Goal: Task Accomplishment & Management: Complete application form

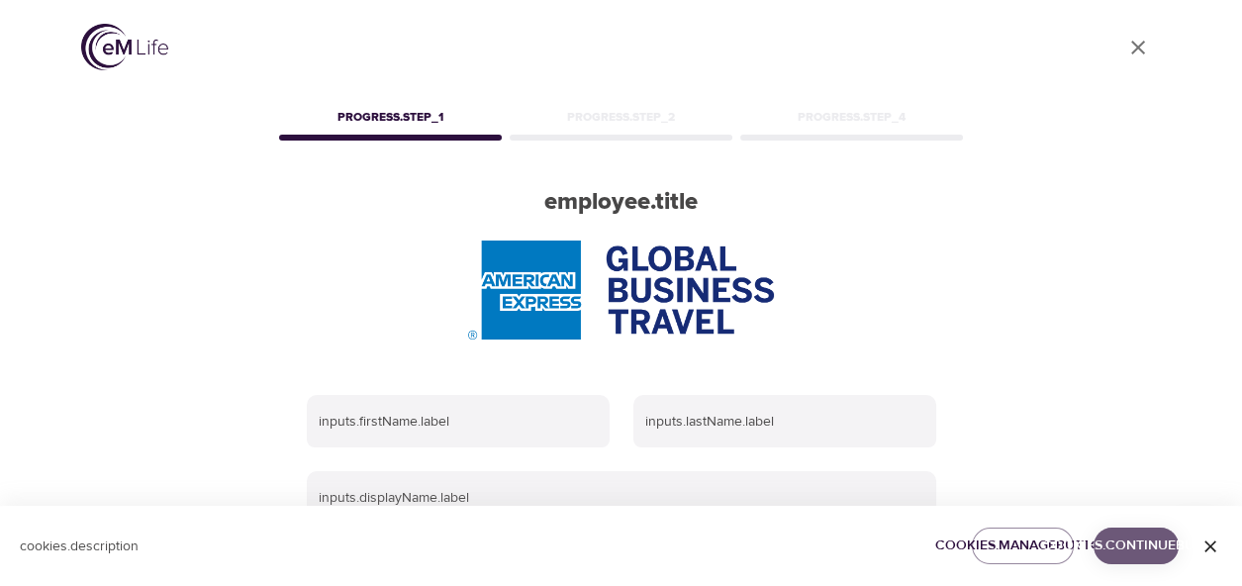
click at [1137, 548] on span "cookies.continueButton" at bounding box center [1135, 545] width 53 height 25
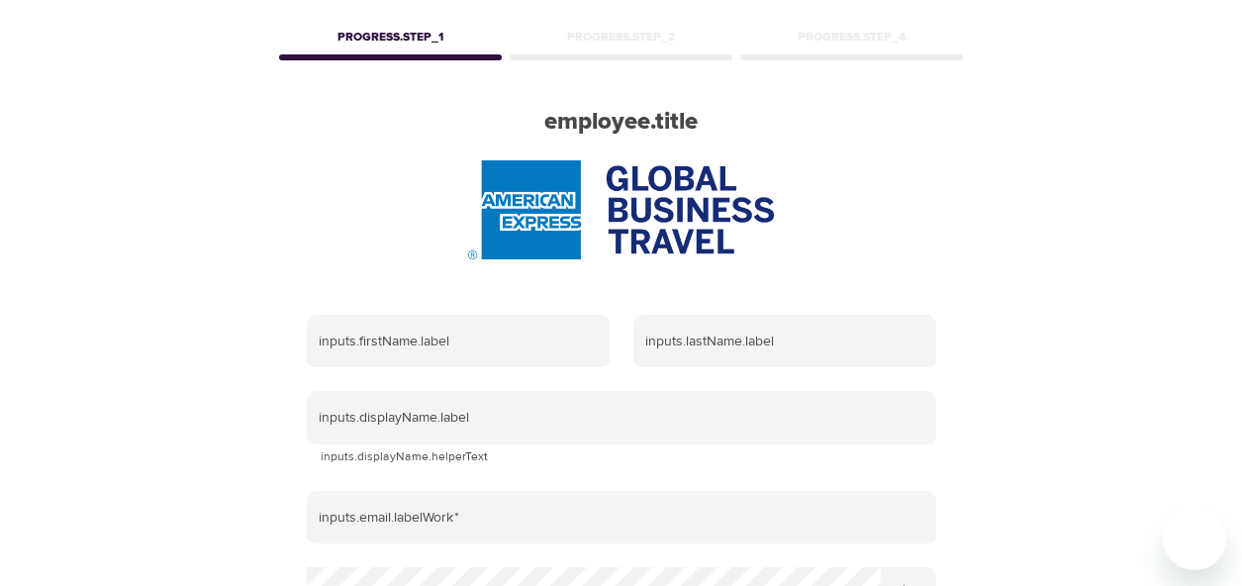
scroll to position [98, 0]
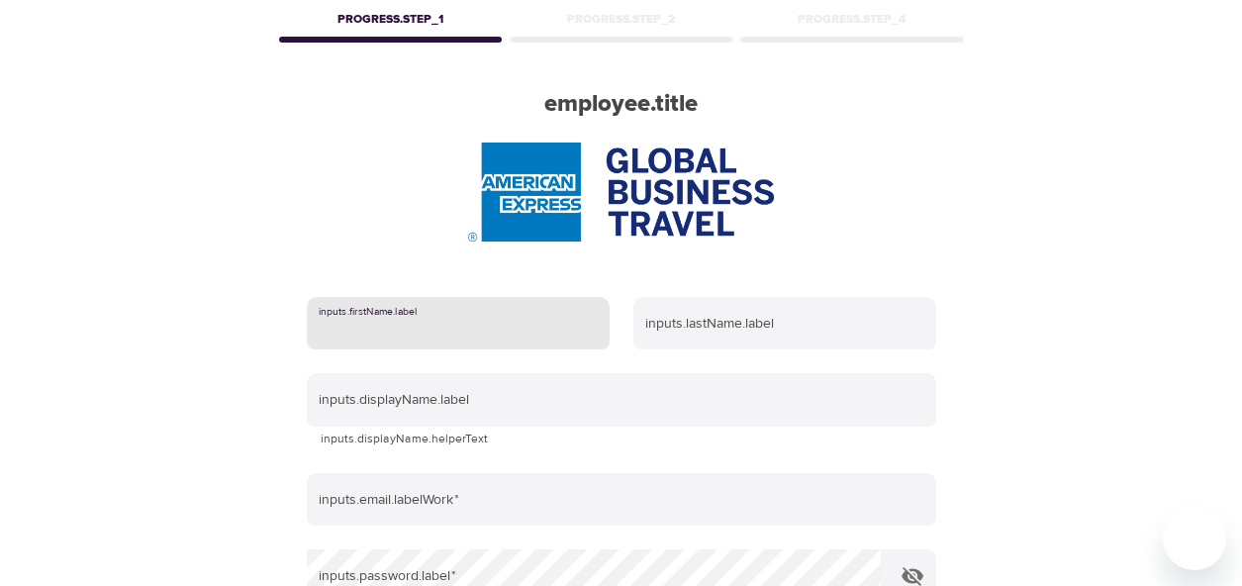
click at [369, 328] on input "text" at bounding box center [458, 323] width 303 height 53
type input "[PERSON_NAME]"
type input "Colledge"
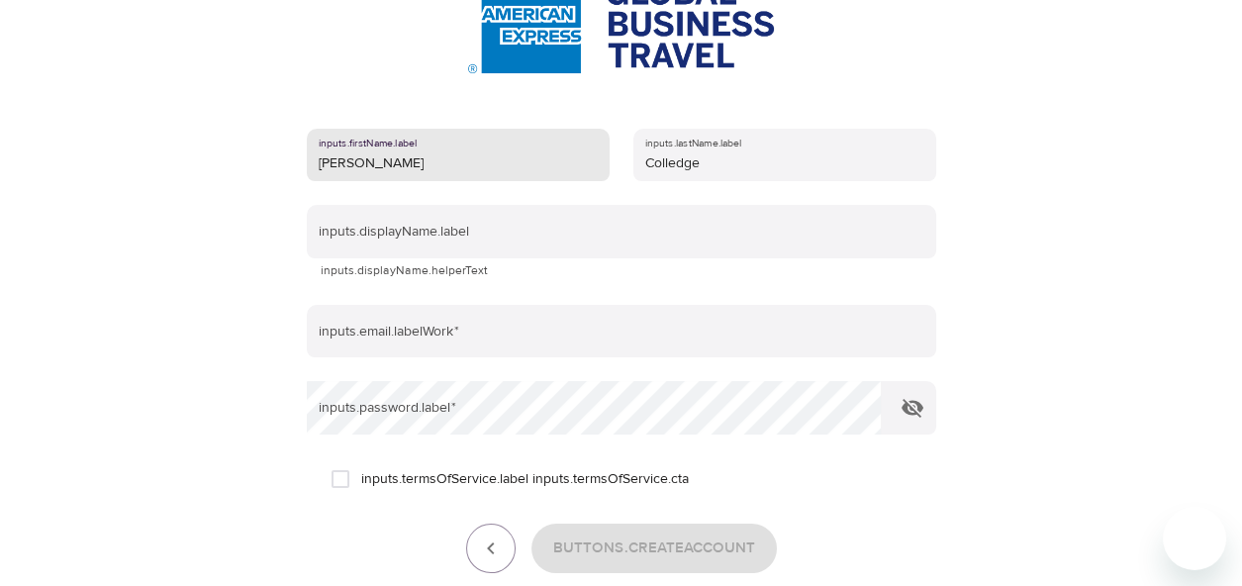
scroll to position [297, 0]
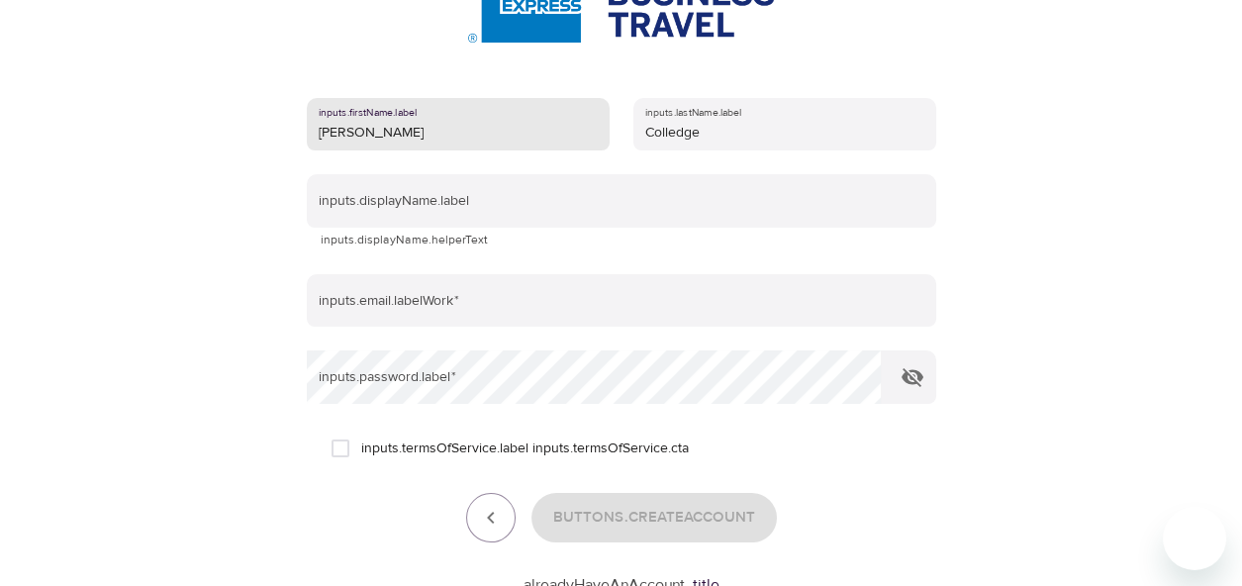
click at [374, 244] on p "inputs.displayName.helperText" at bounding box center [622, 241] width 602 height 20
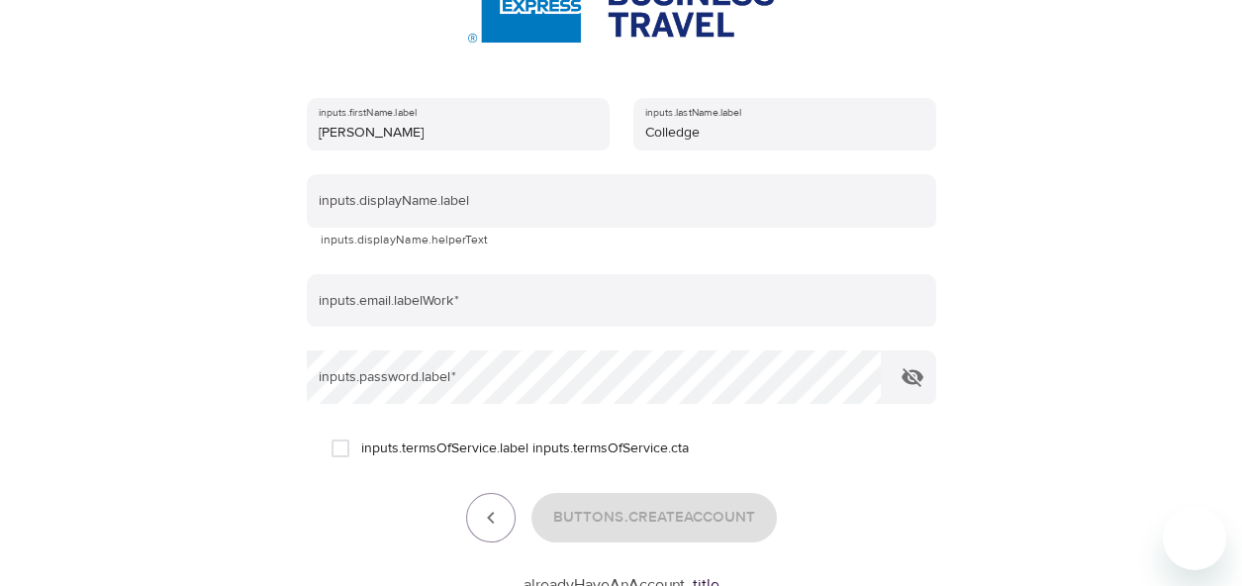
click at [396, 264] on form "inputs.firstName.label [PERSON_NAME] inputs.lastName.label [PERSON_NAME] inputs…" at bounding box center [621, 341] width 629 height 511
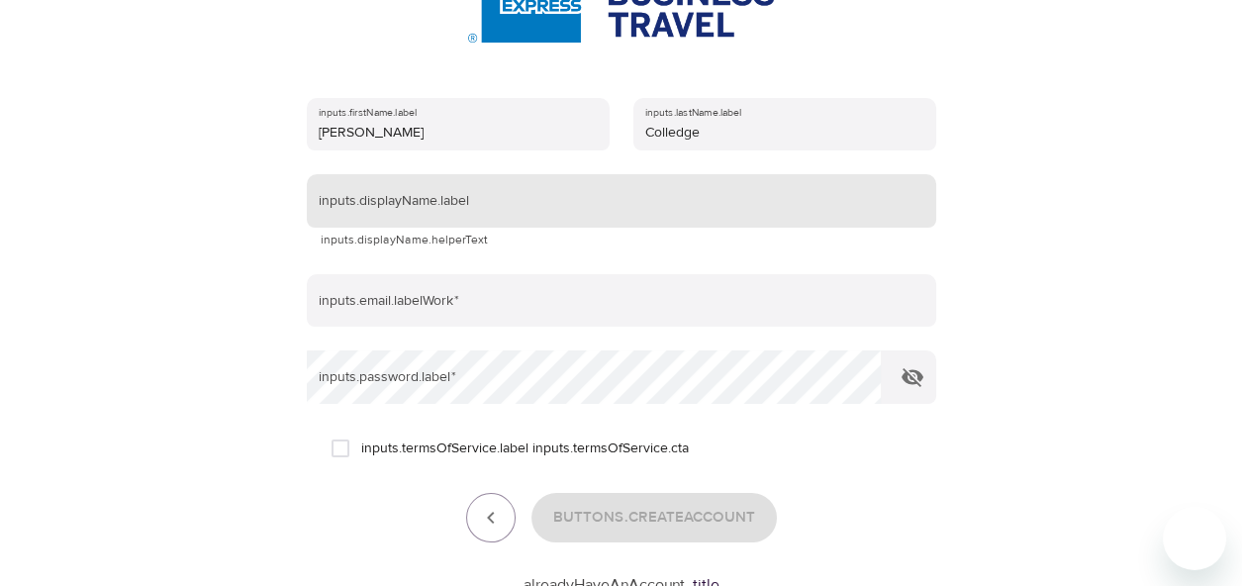
click at [388, 204] on input "text" at bounding box center [621, 200] width 629 height 53
type input "[PERSON_NAME]"
click at [396, 264] on form "inputs.firstName.label [PERSON_NAME] inputs.lastName.label [PERSON_NAME] inputs…" at bounding box center [621, 341] width 629 height 511
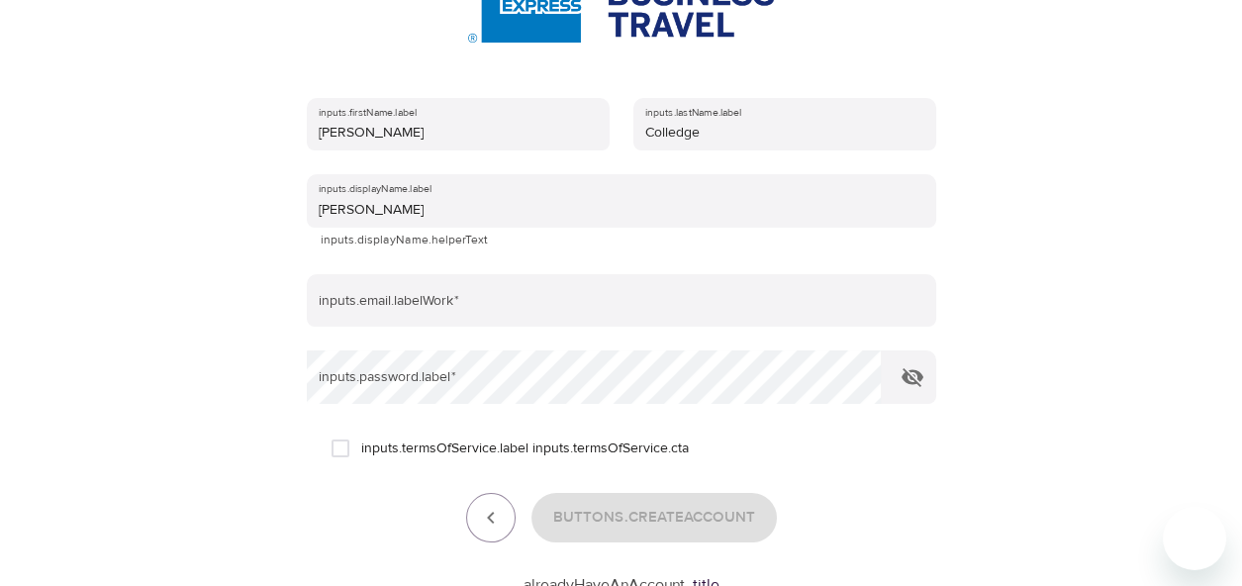
click at [407, 242] on p "inputs.displayName.helperText" at bounding box center [622, 241] width 602 height 20
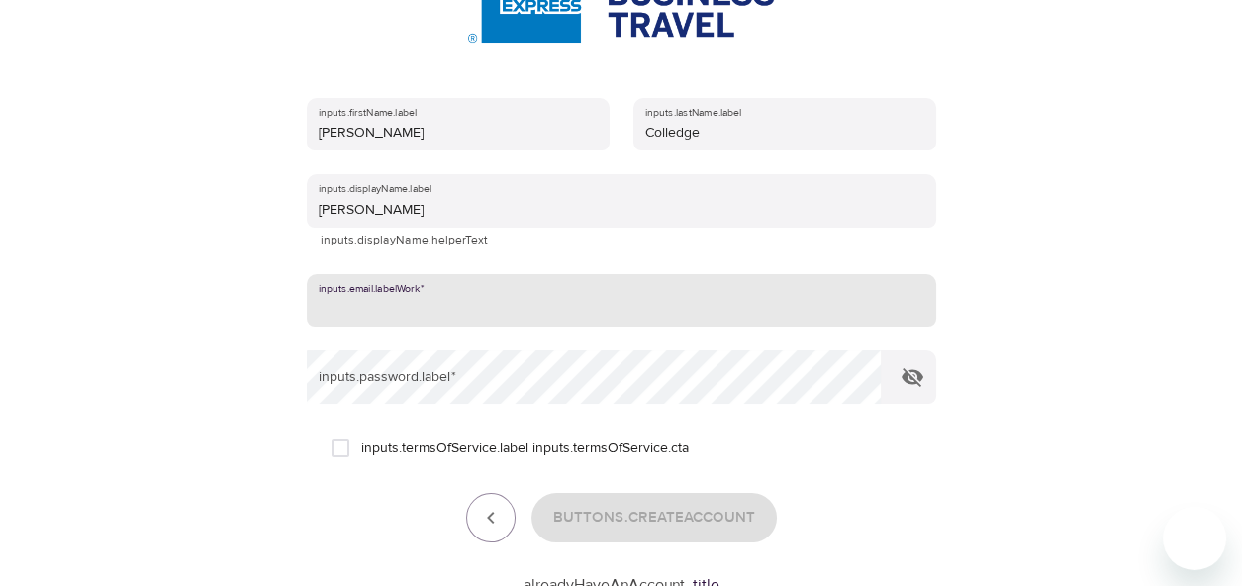
click at [401, 303] on input "email" at bounding box center [621, 300] width 629 height 53
type input "[PERSON_NAME][EMAIL_ADDRESS][DOMAIN_NAME]"
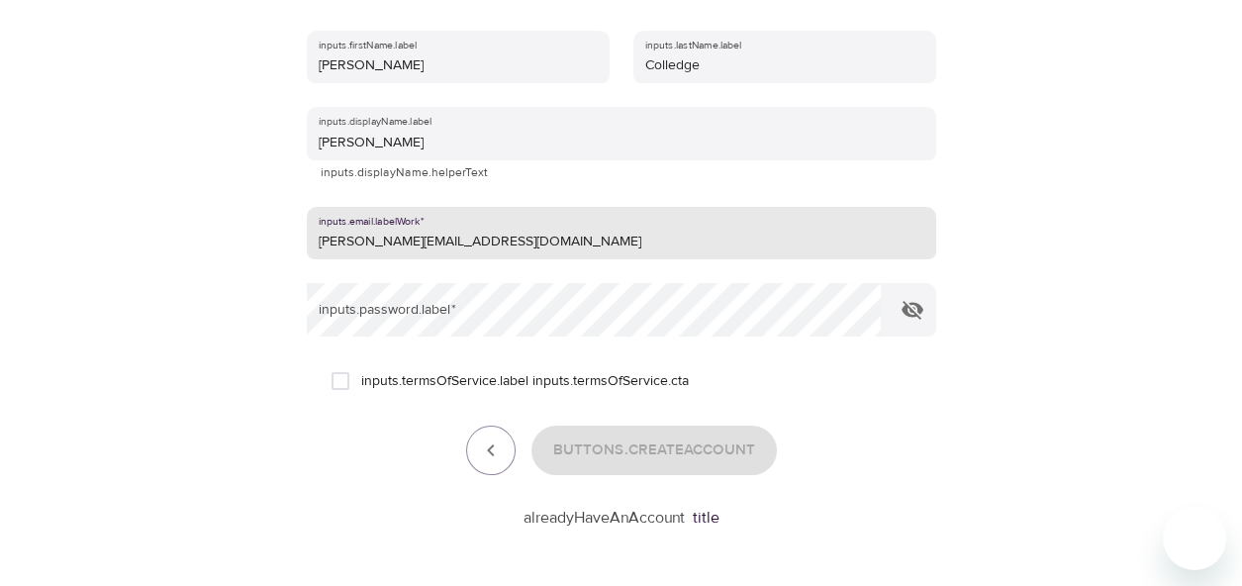
scroll to position [396, 0]
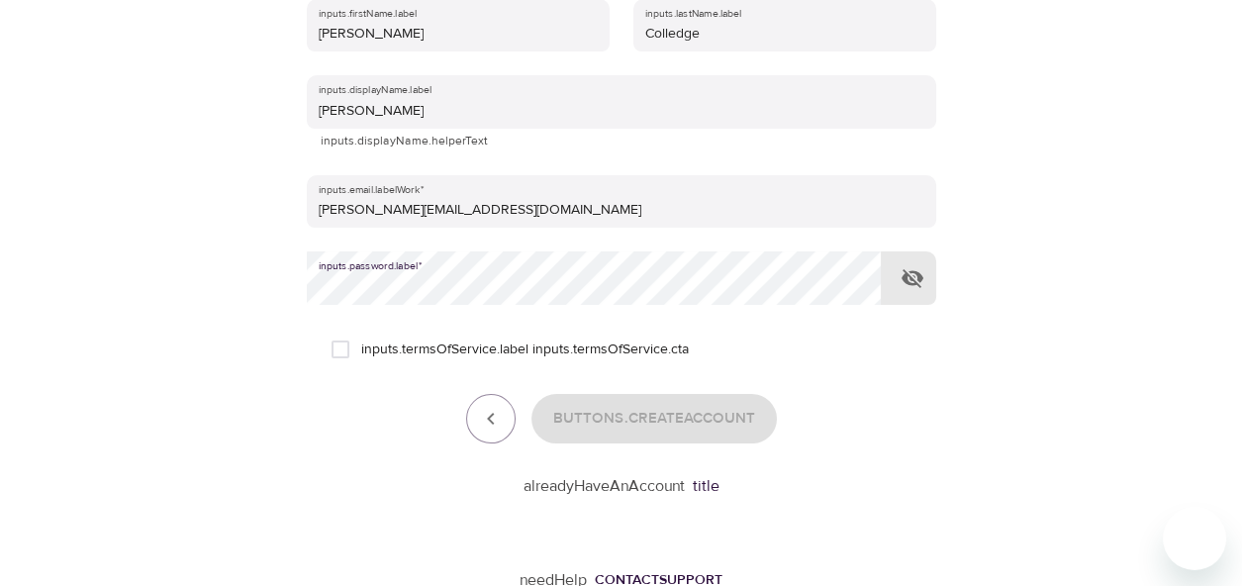
click at [341, 344] on input "inputs.termsOfService.label inputs.termsOfService.cta" at bounding box center [341, 349] width 42 height 42
checkbox input "true"
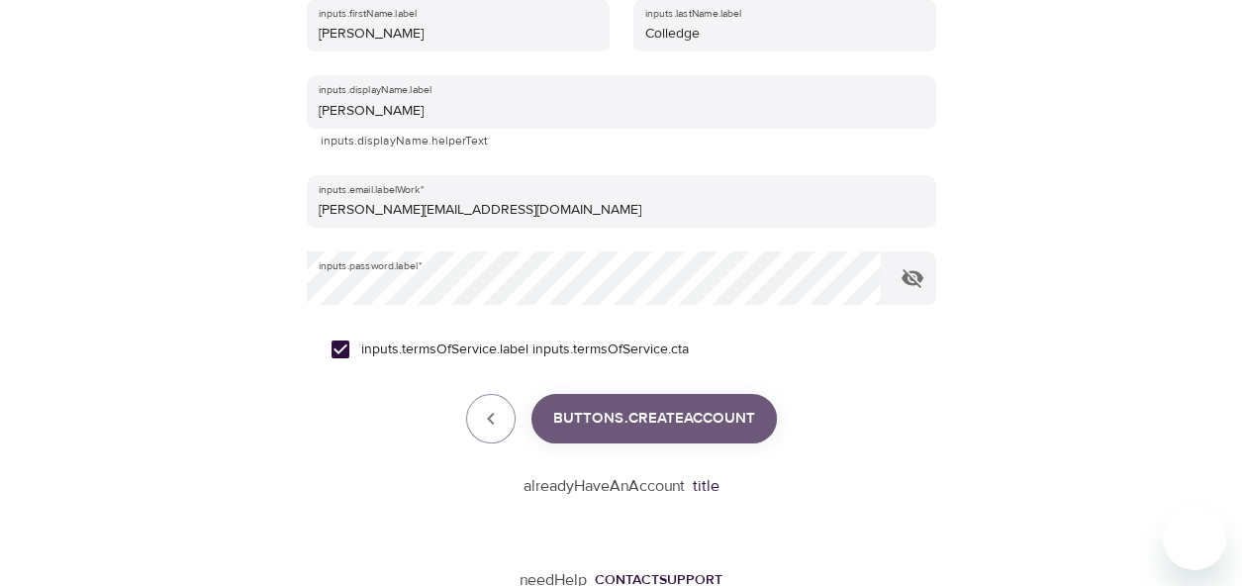
click at [683, 421] on span "buttons.createAccount" at bounding box center [654, 419] width 202 height 26
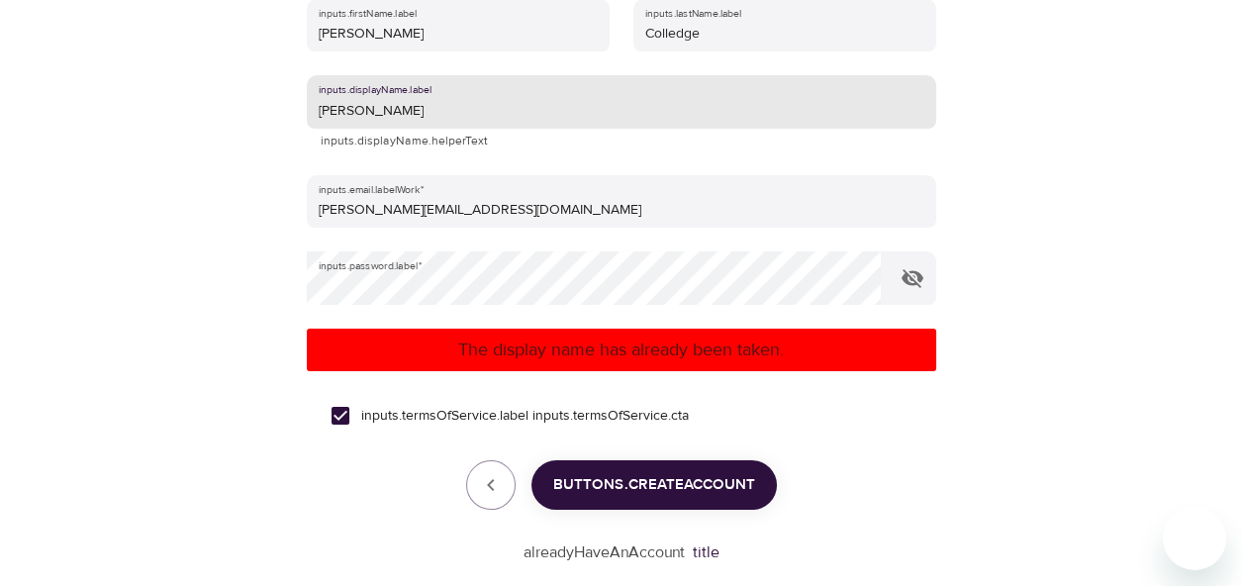
click at [426, 113] on input "[PERSON_NAME]" at bounding box center [621, 101] width 629 height 53
type input "[PERSON_NAME] Colledge1"
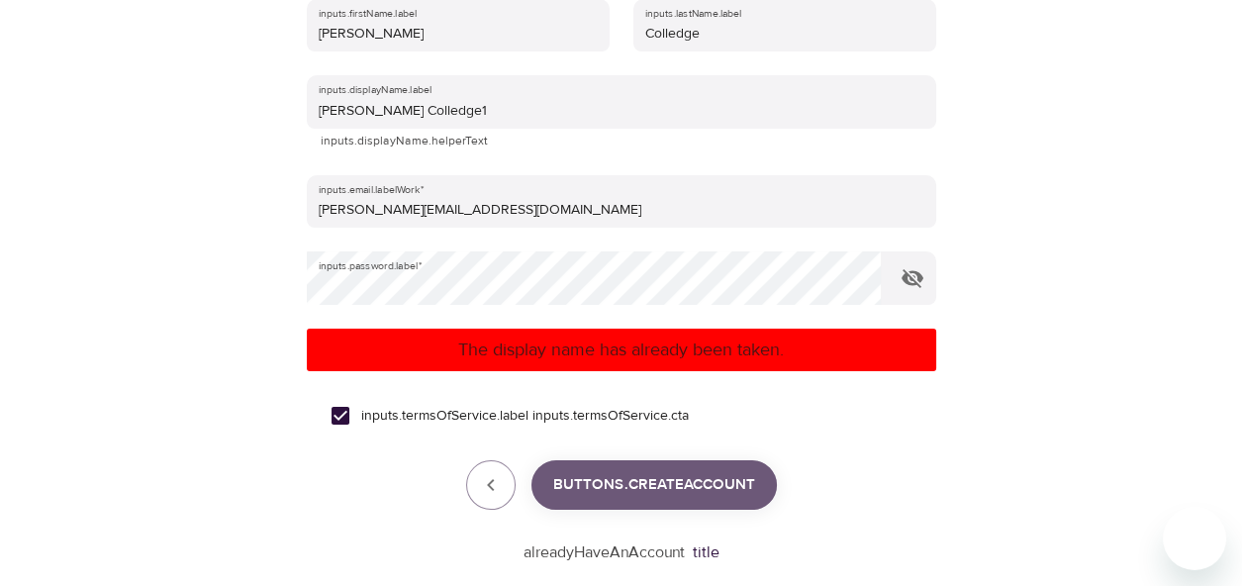
click at [681, 479] on span "buttons.createAccount" at bounding box center [654, 485] width 202 height 26
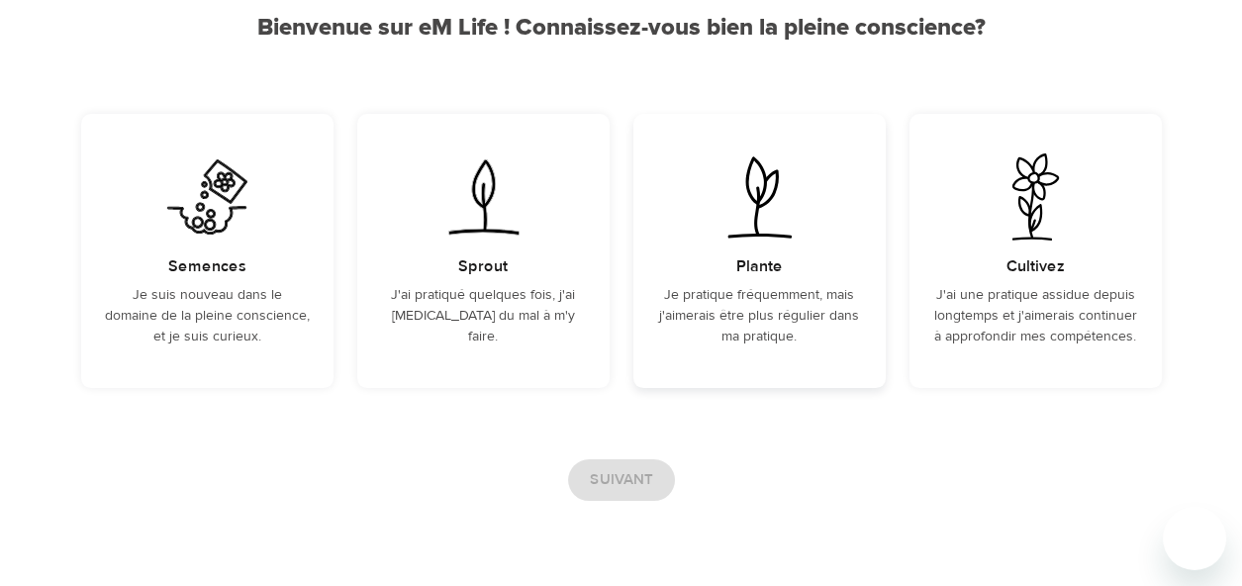
scroll to position [253, 0]
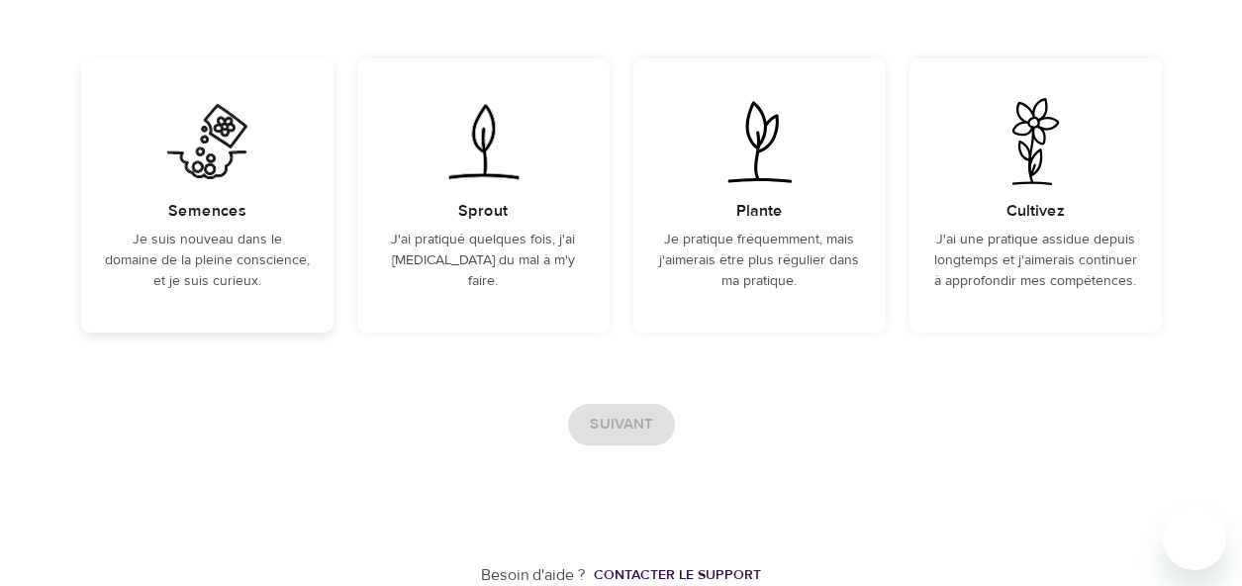
click at [228, 230] on p "Je suis nouveau dans le domaine de la pleine conscience, et je suis curieux." at bounding box center [207, 261] width 205 height 62
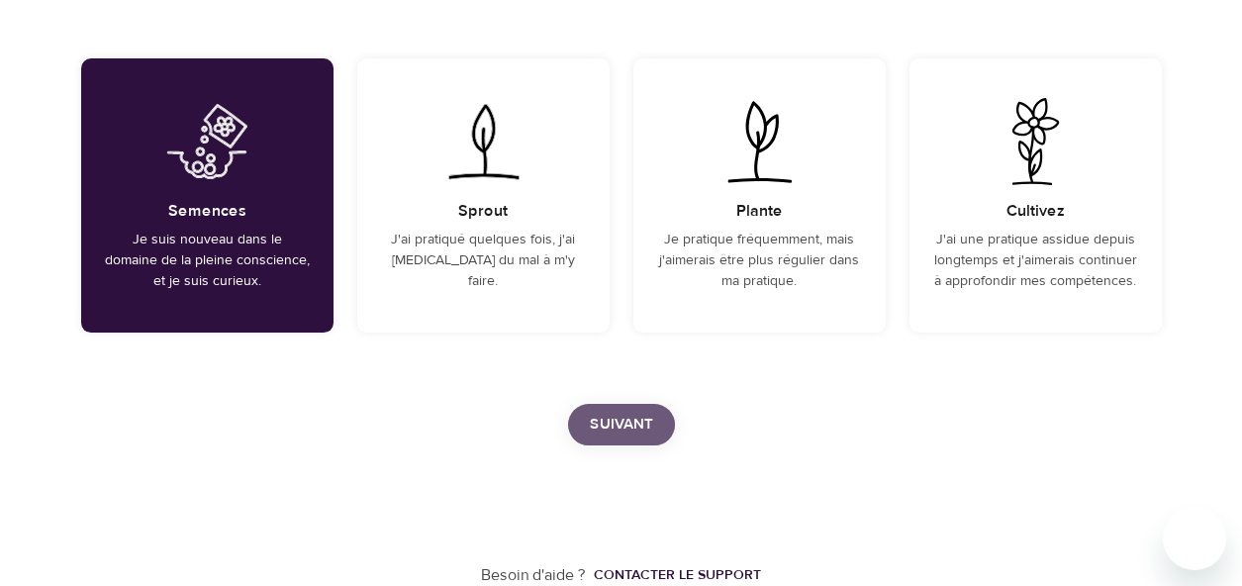
click at [629, 430] on span "Suivant" at bounding box center [621, 425] width 63 height 26
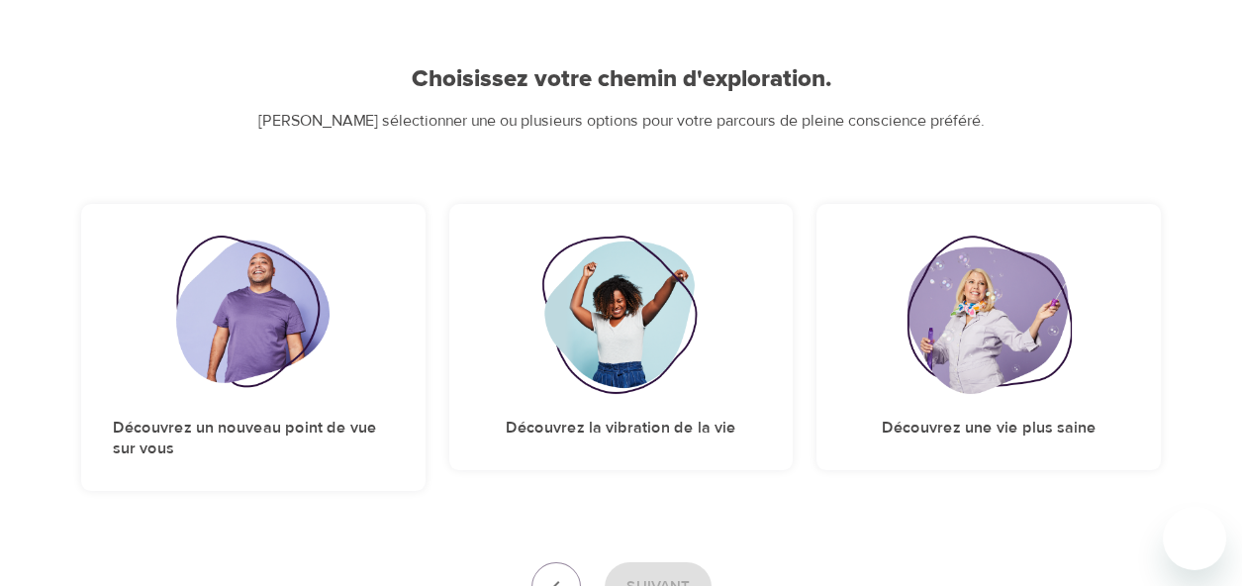
scroll to position [305, 0]
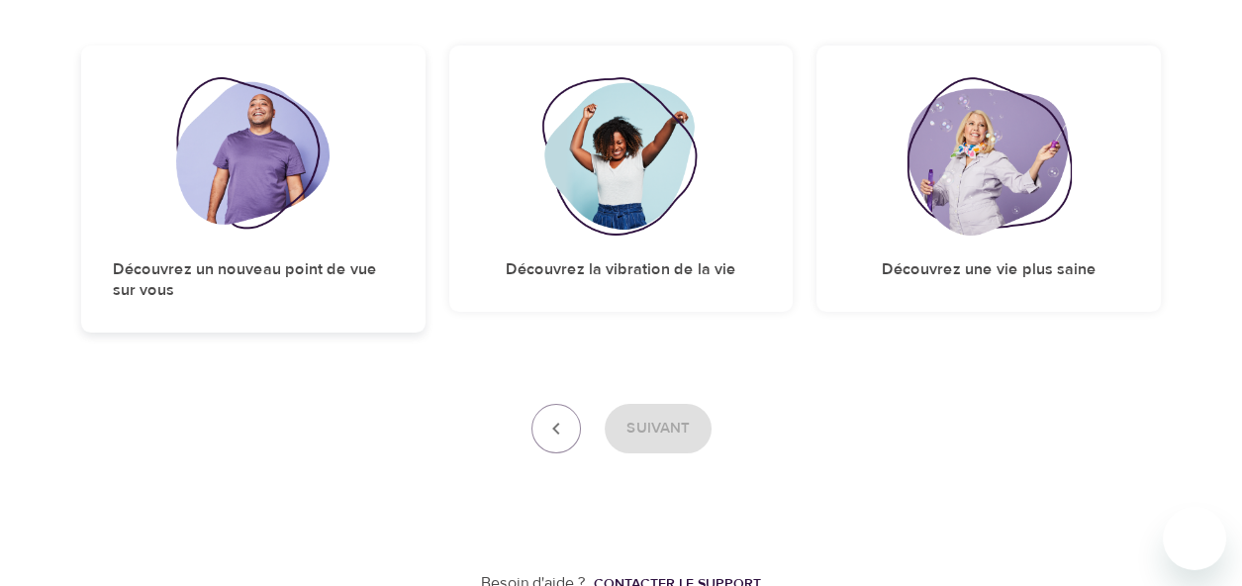
click at [254, 270] on h5 "Découvrez un nouveau point de vue sur vous" at bounding box center [253, 280] width 281 height 43
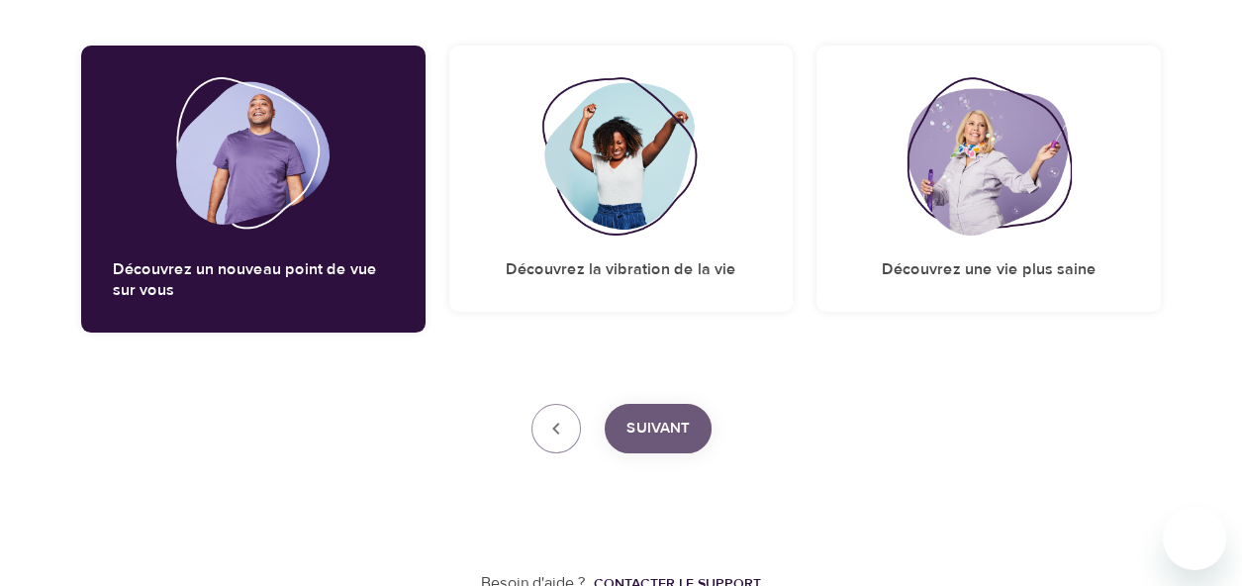
click at [648, 428] on span "Suivant" at bounding box center [657, 429] width 63 height 26
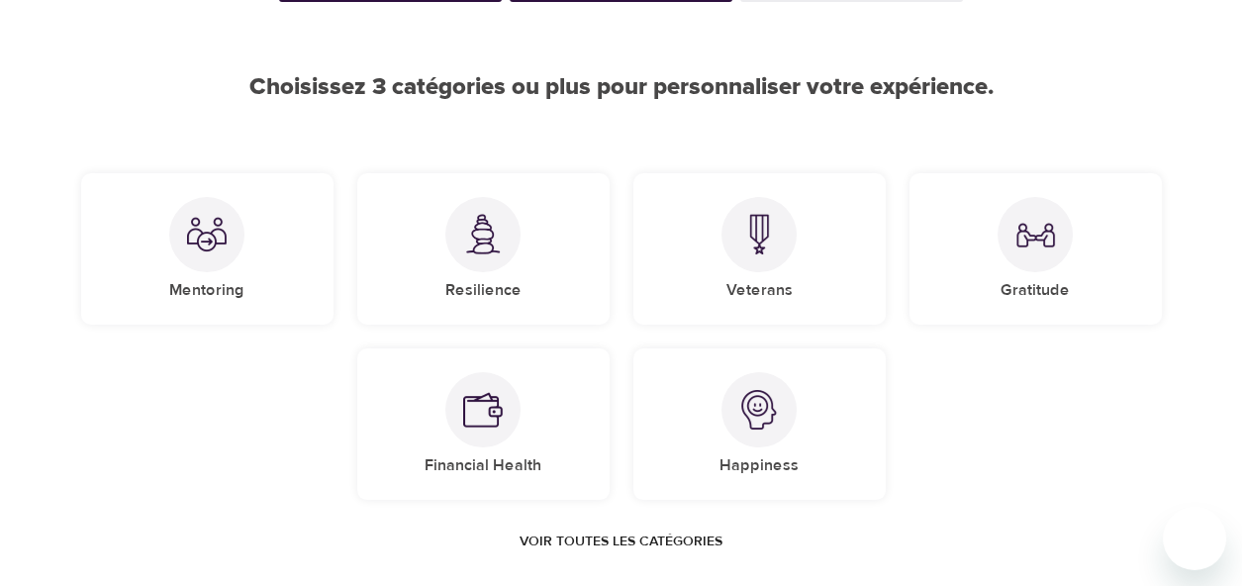
scroll to position [169, 0]
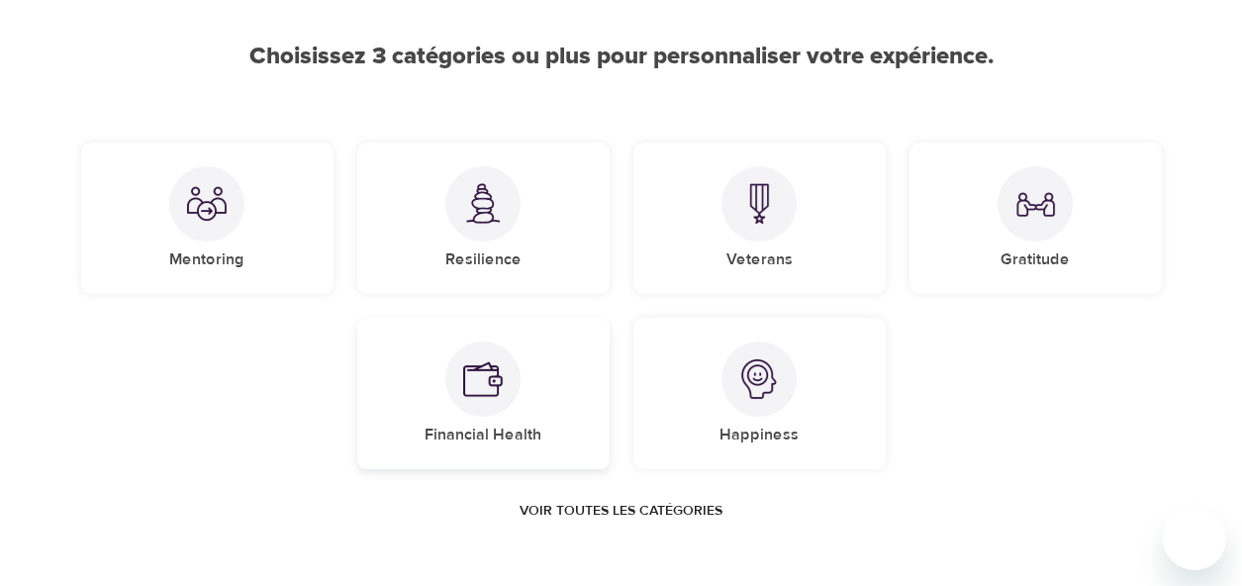
click at [472, 390] on img at bounding box center [483, 379] width 40 height 40
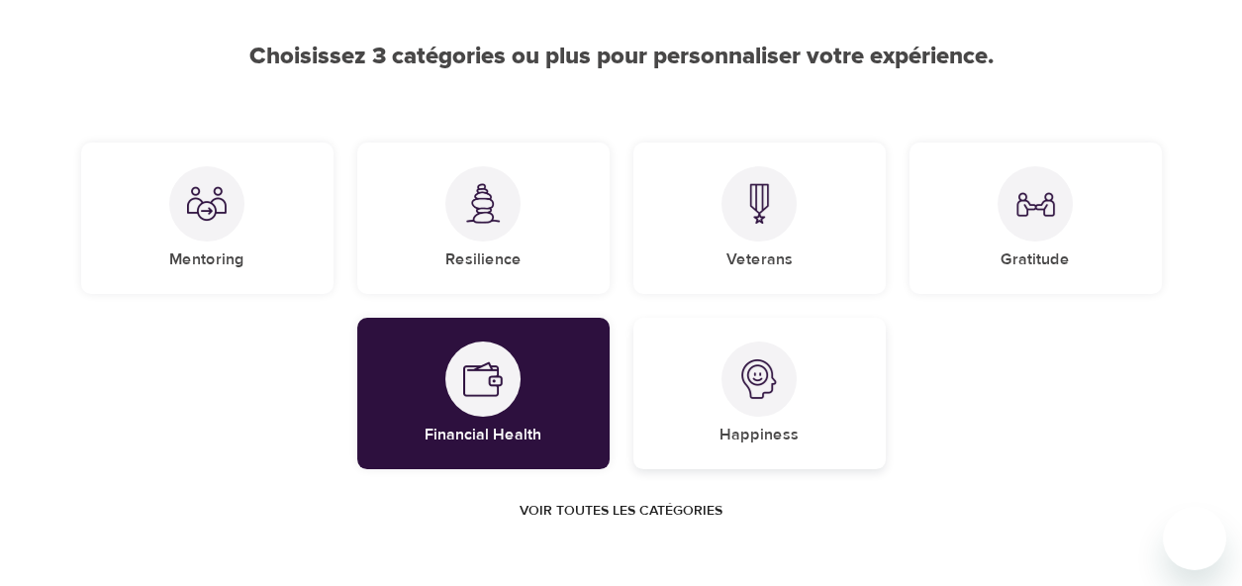
click at [767, 388] on img at bounding box center [759, 379] width 40 height 40
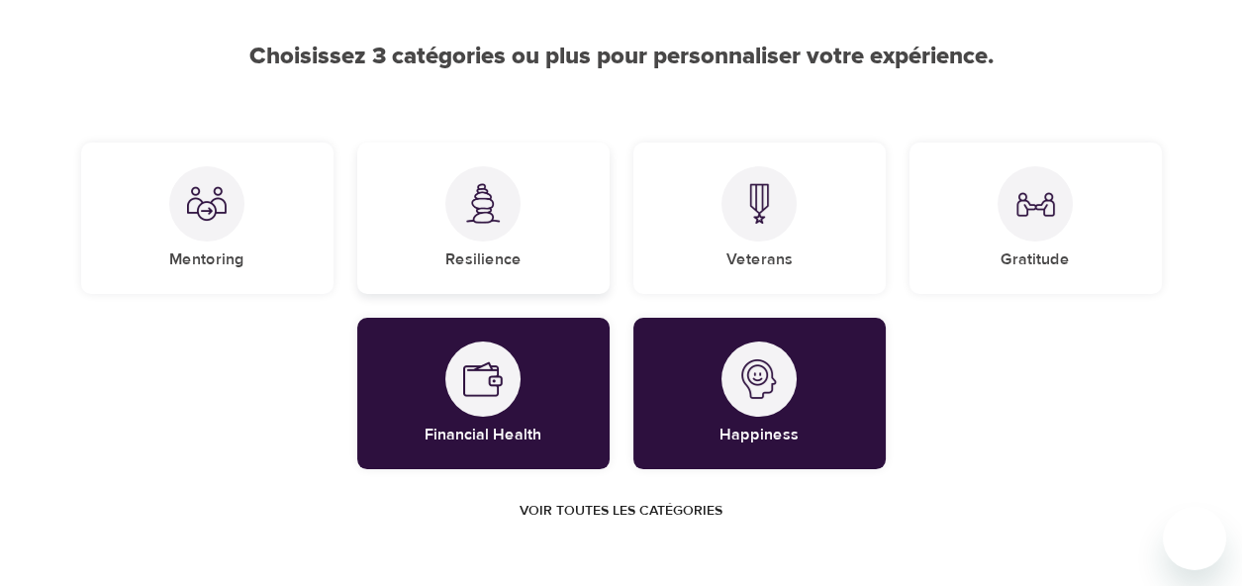
click at [478, 203] on img at bounding box center [483, 203] width 40 height 41
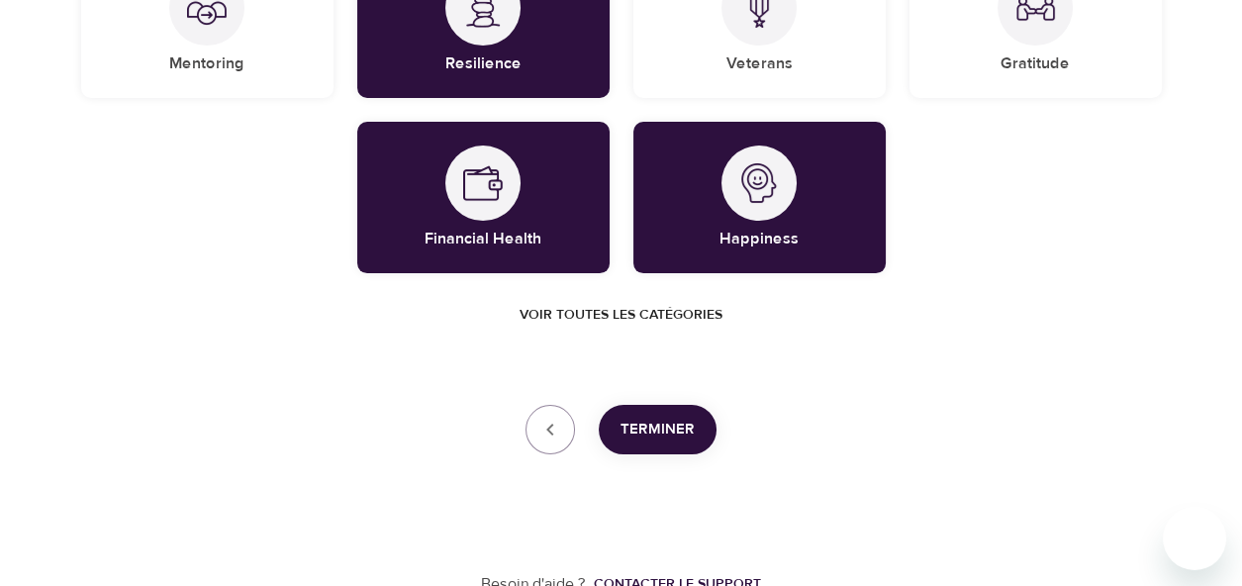
scroll to position [366, 0]
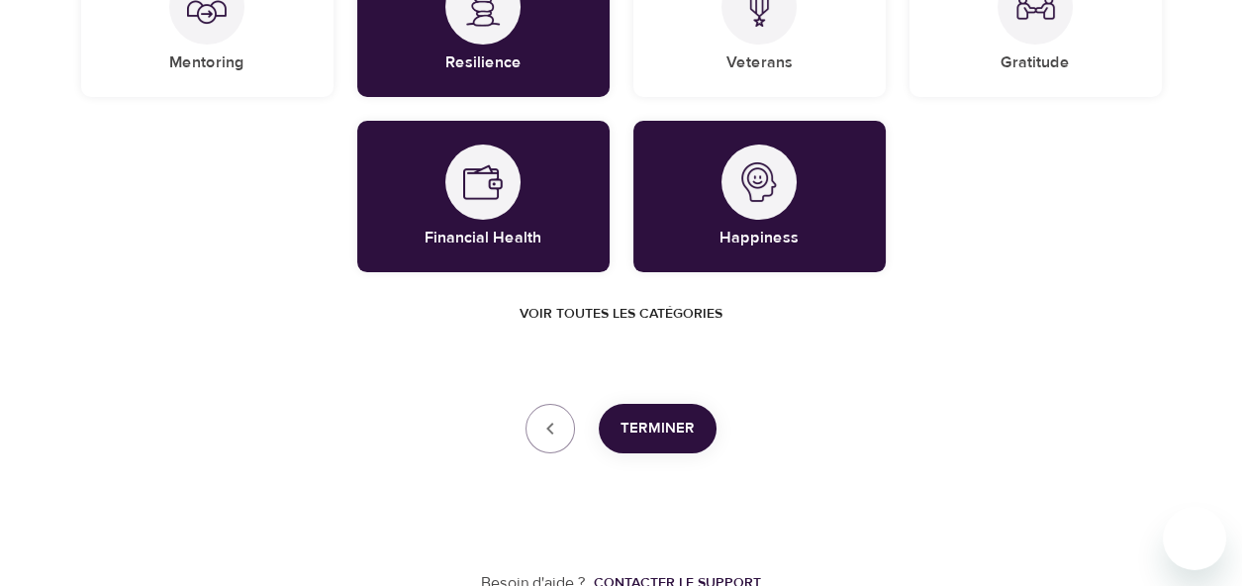
click at [662, 424] on span "Terminer" at bounding box center [657, 429] width 74 height 26
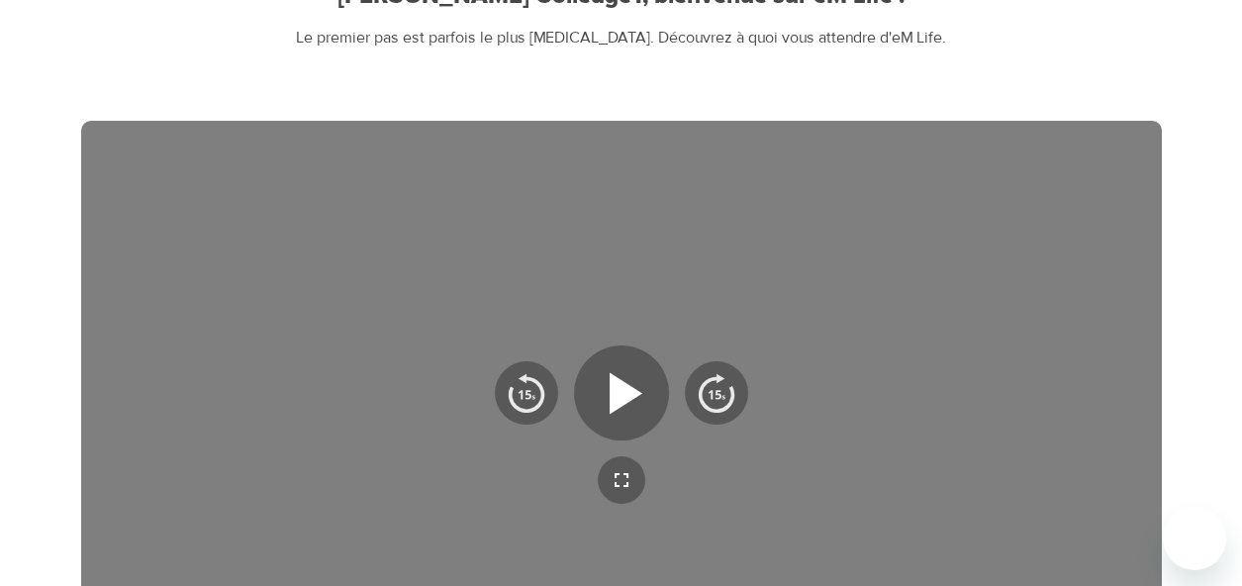
scroll to position [328, 0]
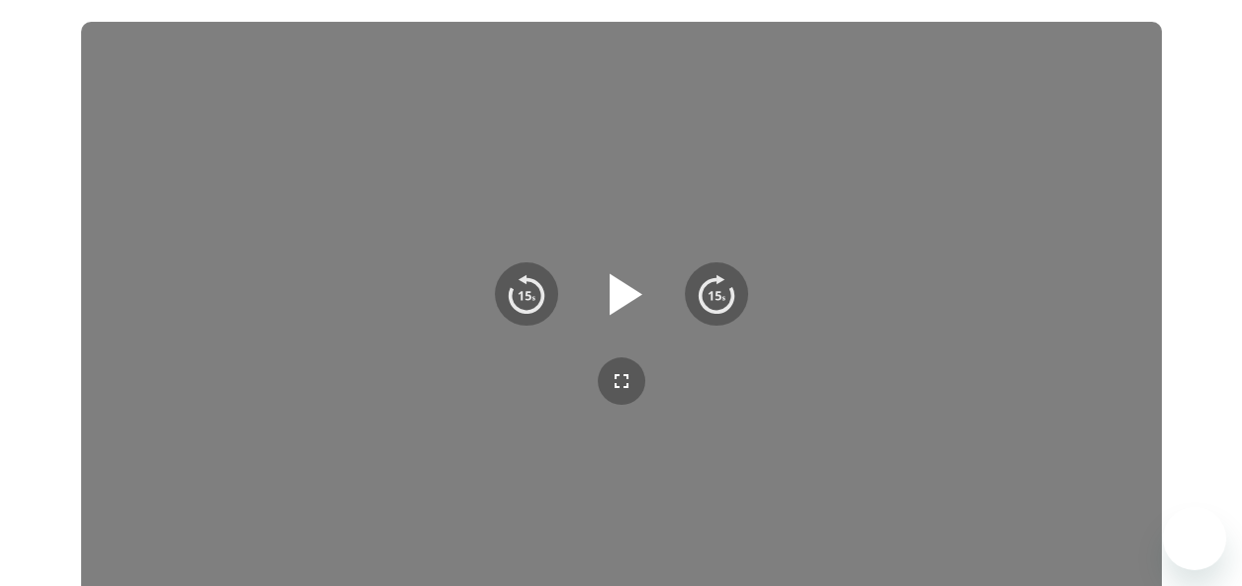
click at [631, 285] on icon "button" at bounding box center [621, 293] width 71 height 71
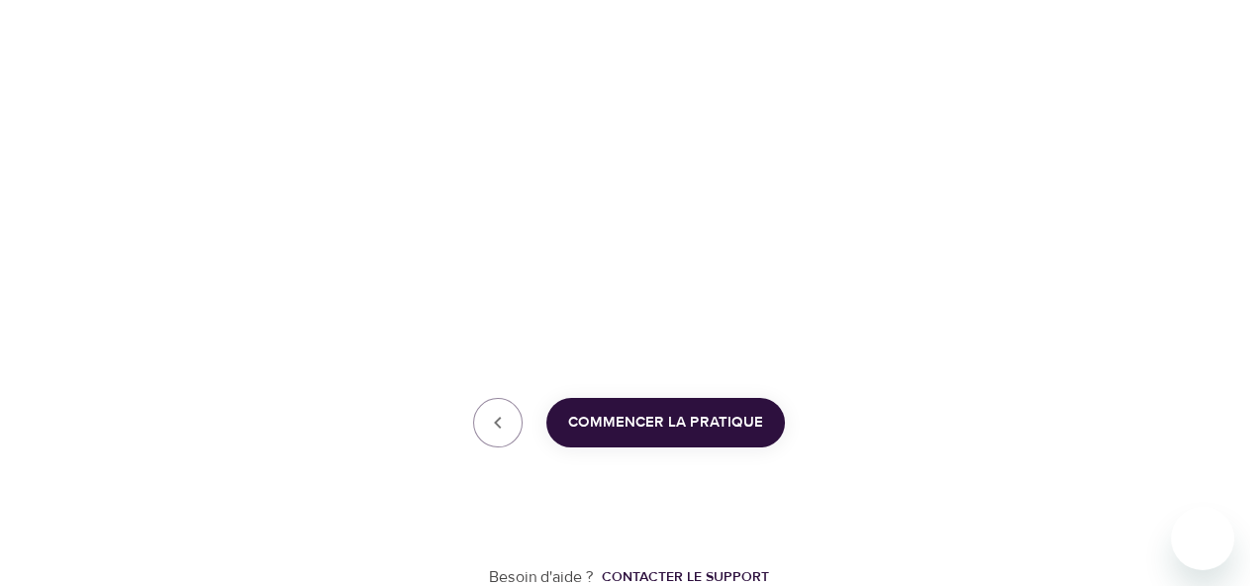
scroll to position [633, 0]
click at [661, 422] on span "Commencer la pratique" at bounding box center [657, 421] width 195 height 26
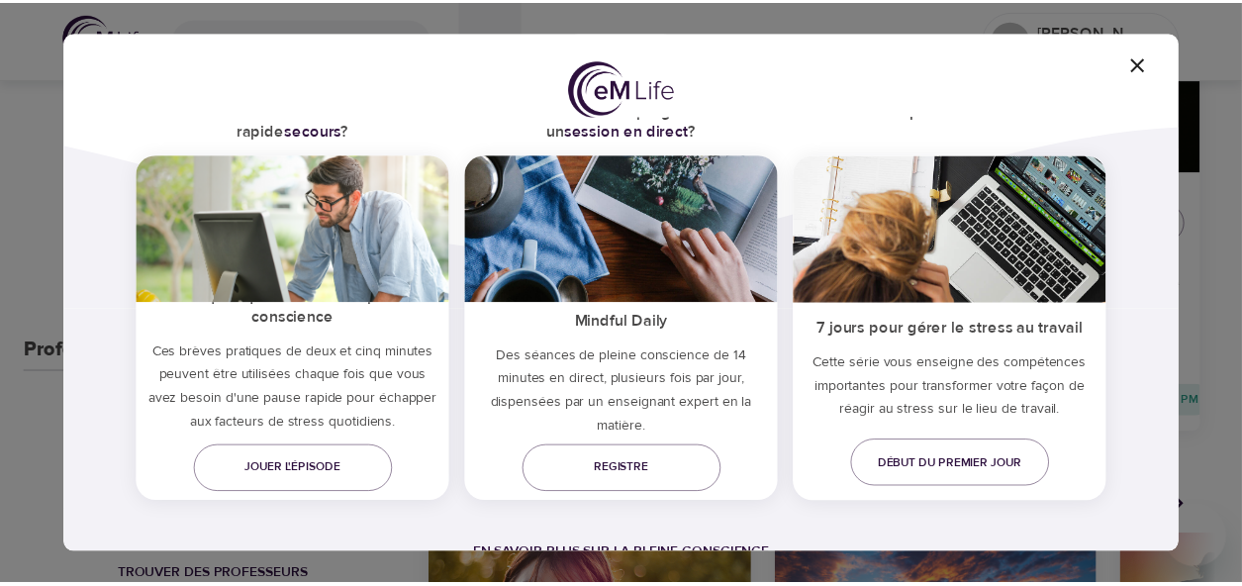
scroll to position [9, 0]
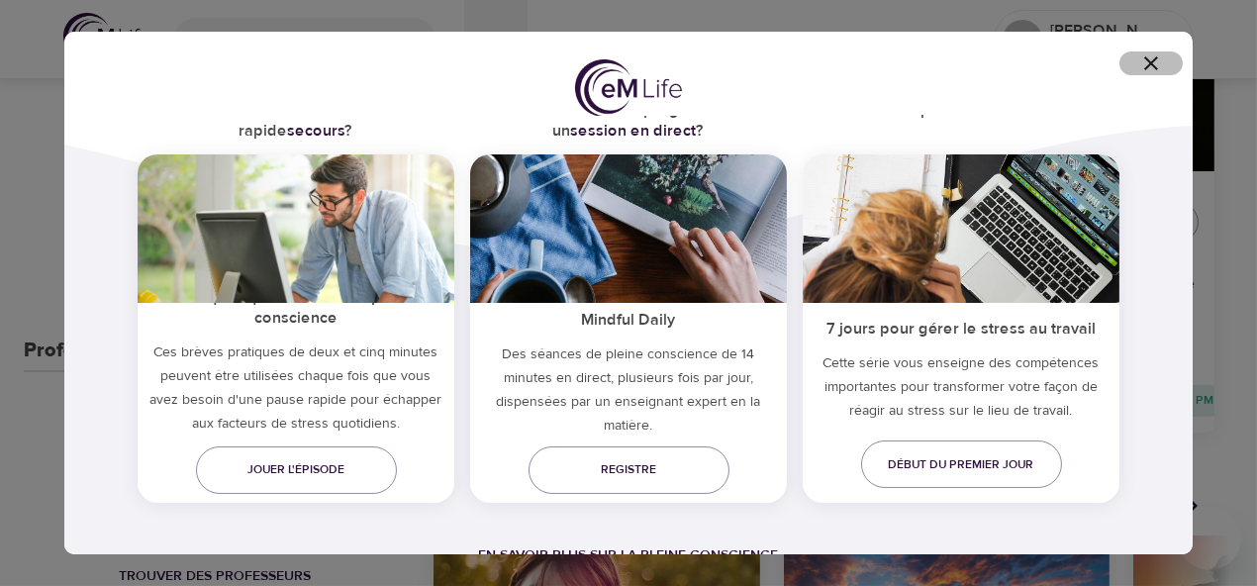
click at [1150, 58] on icon "button" at bounding box center [1151, 63] width 24 height 24
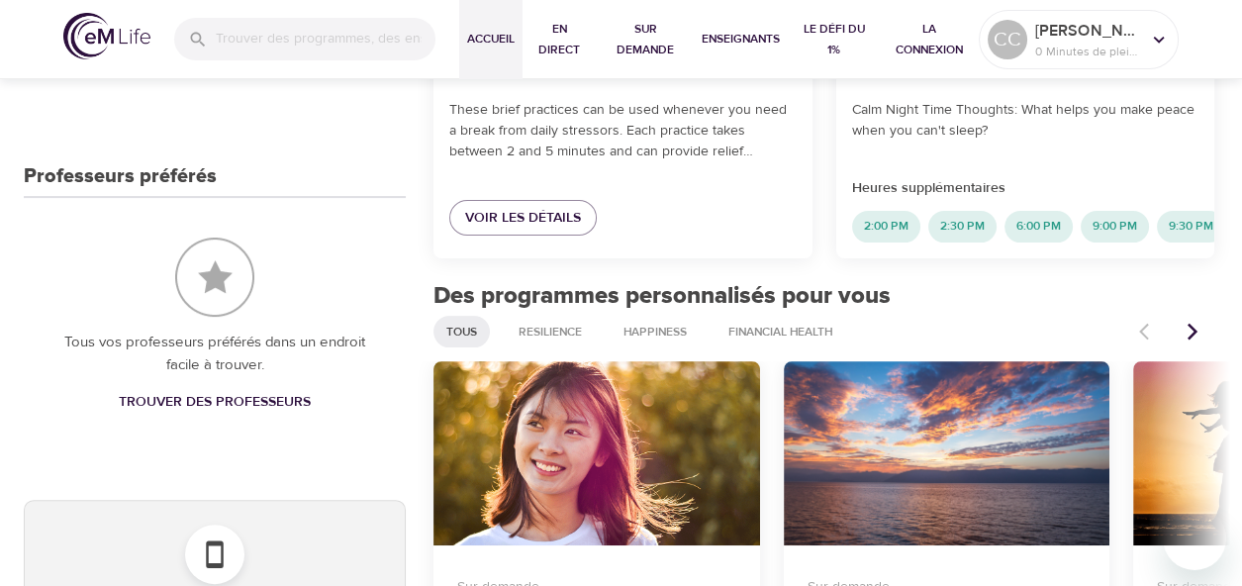
scroll to position [831, 0]
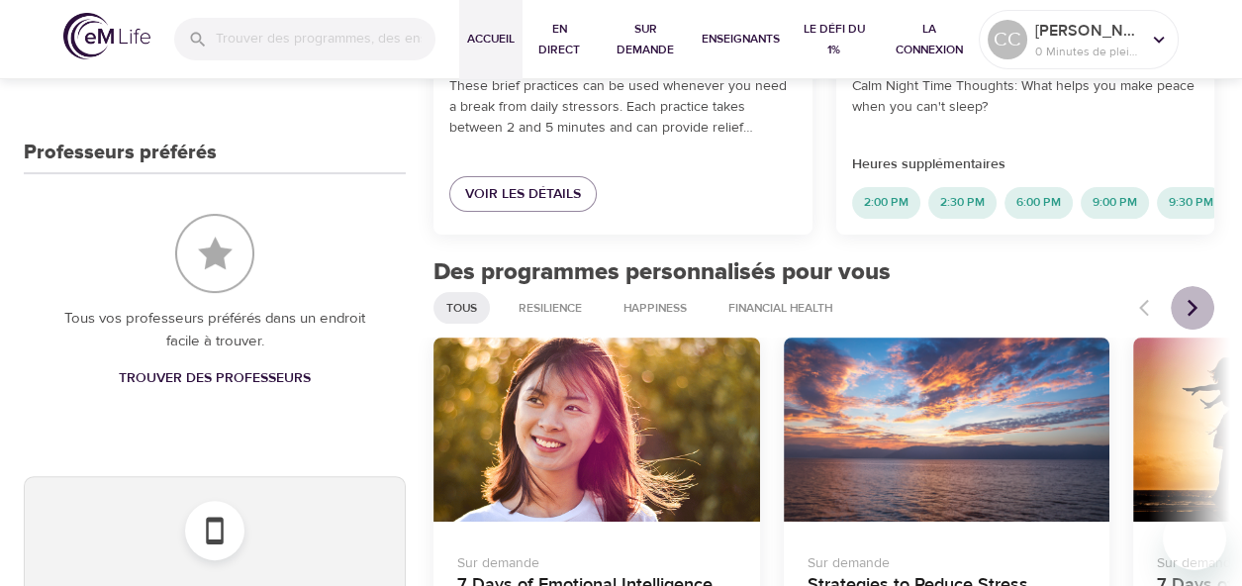
click at [1190, 318] on icon "Articles précédents" at bounding box center [1192, 308] width 20 height 20
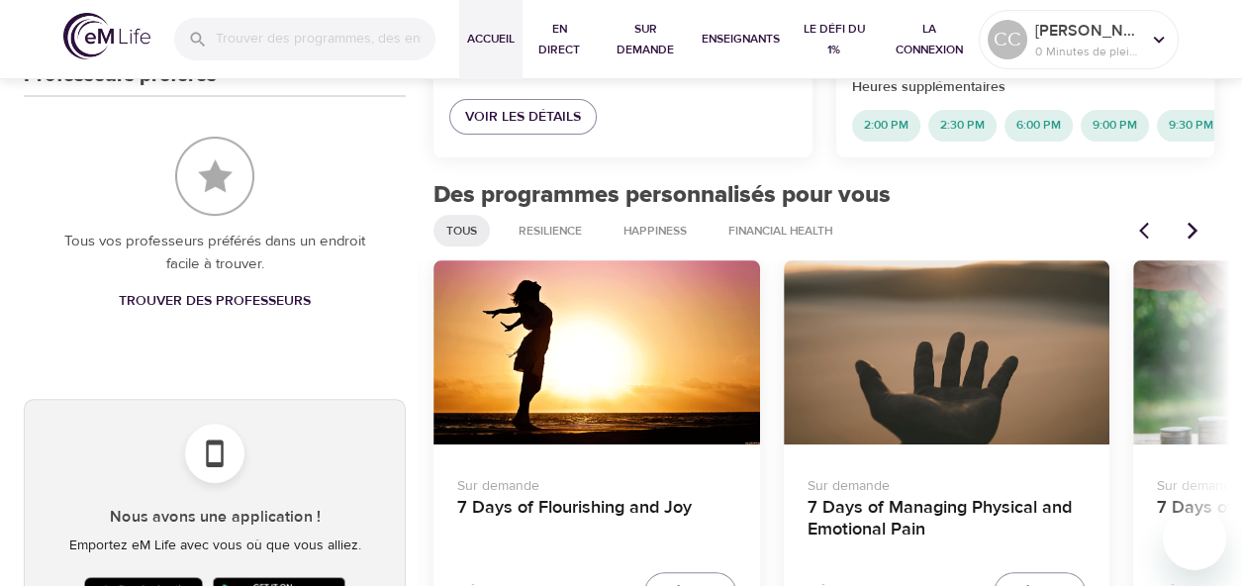
scroll to position [1029, 0]
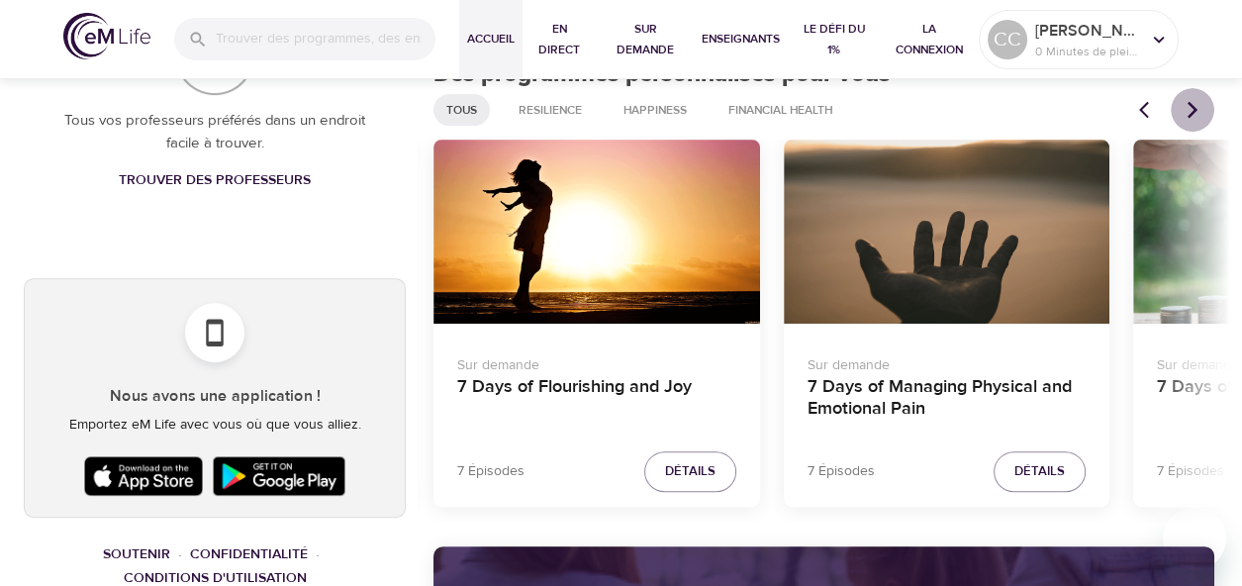
click at [1192, 120] on icon "Articles précédents" at bounding box center [1192, 110] width 20 height 20
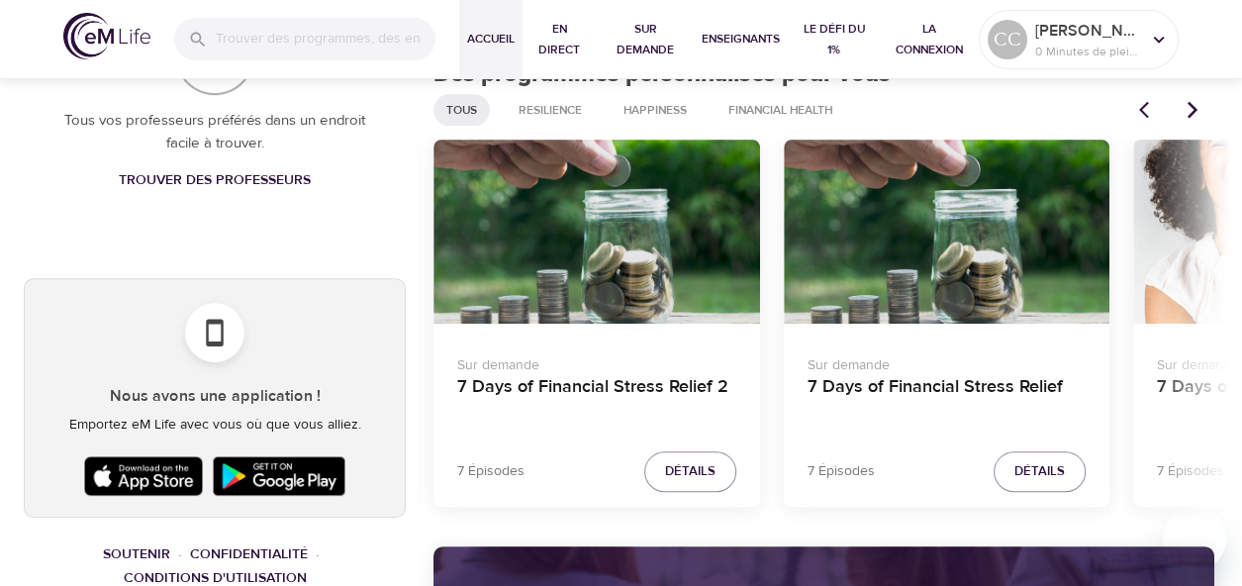
click at [1191, 119] on icon "Articles précédents" at bounding box center [1192, 110] width 10 height 17
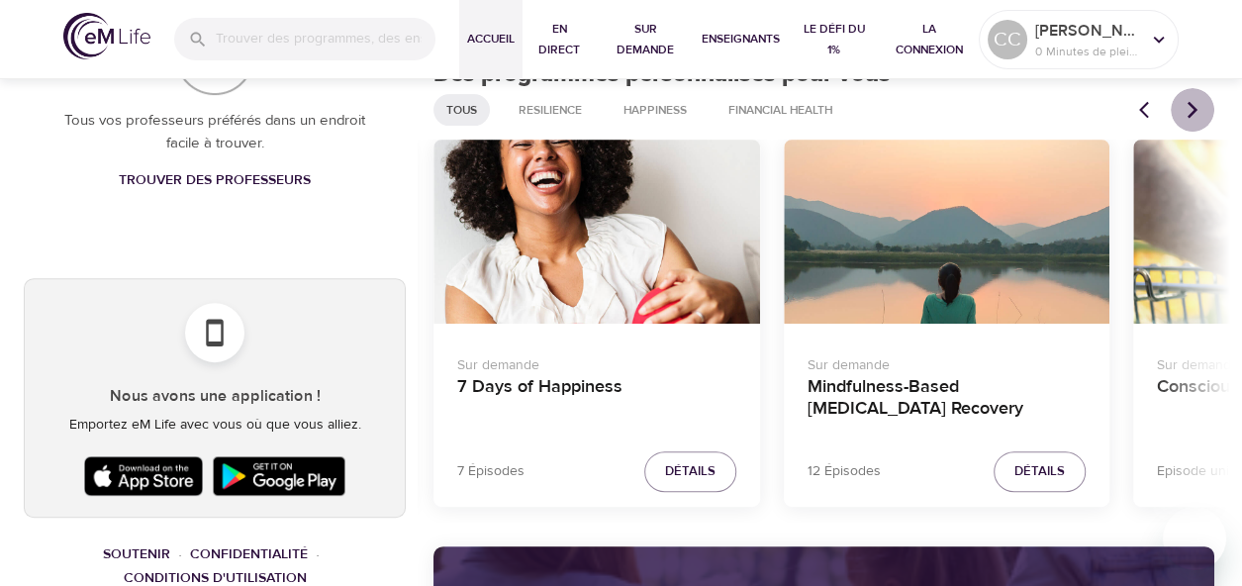
click at [1191, 119] on icon "Articles précédents" at bounding box center [1192, 110] width 10 height 17
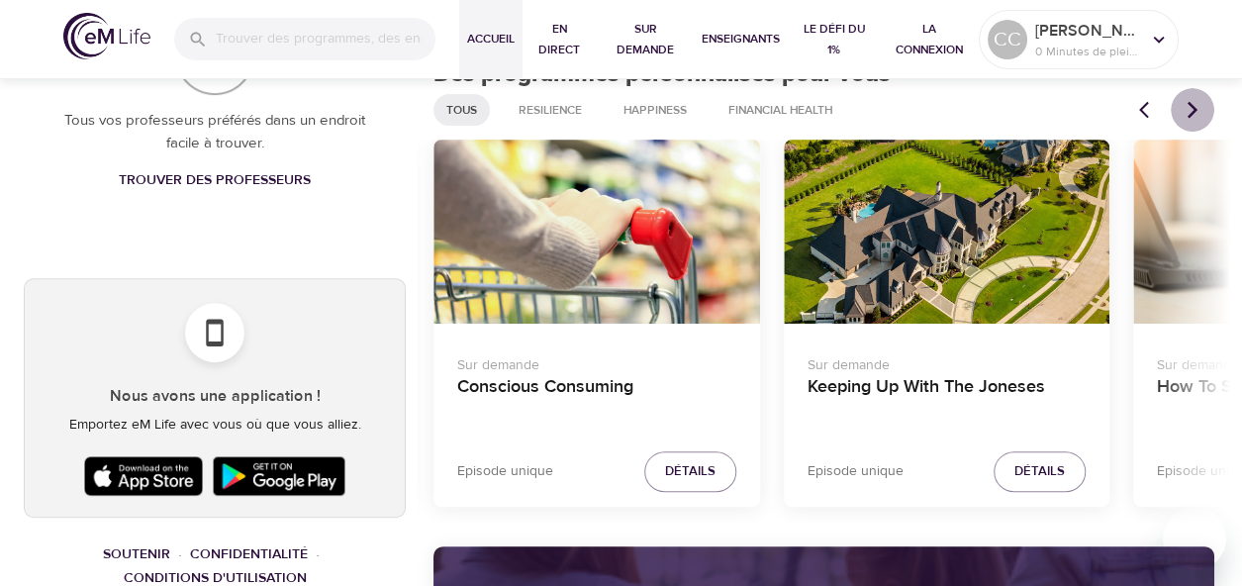
click at [1191, 119] on icon "Articles précédents" at bounding box center [1192, 110] width 10 height 17
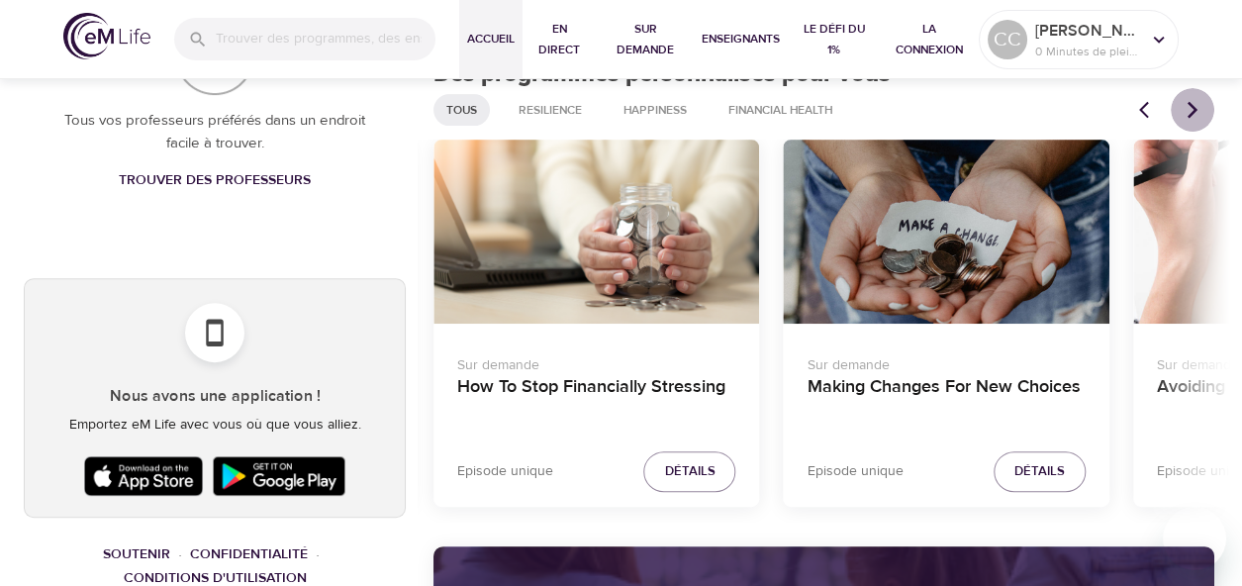
click at [1191, 119] on icon "Articles précédents" at bounding box center [1192, 110] width 10 height 17
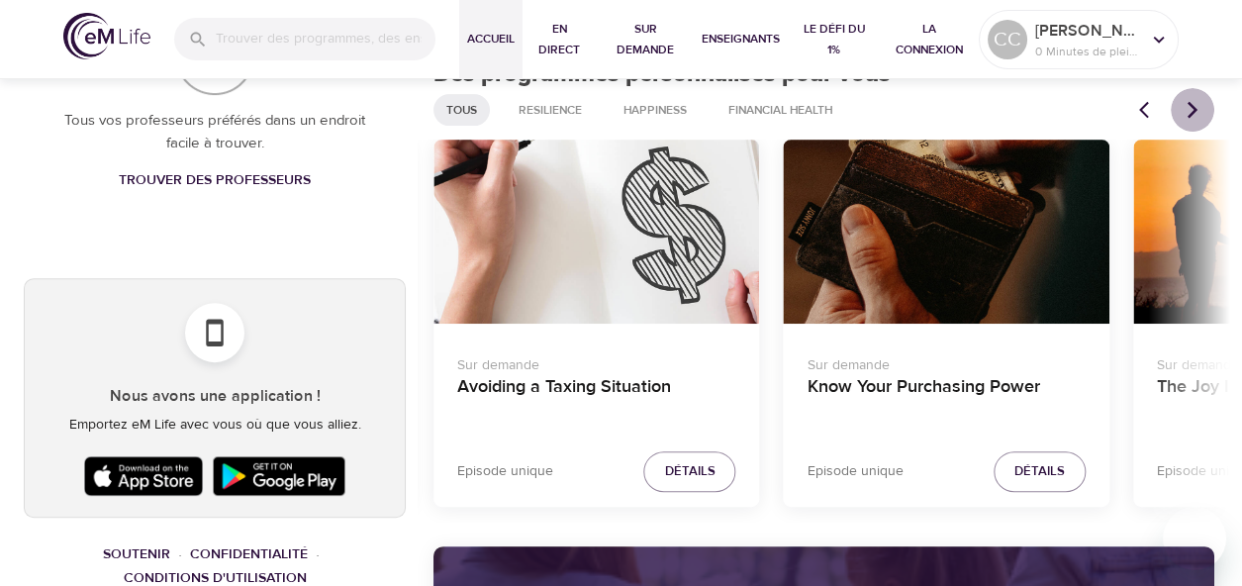
click at [1191, 119] on icon "Articles précédents" at bounding box center [1192, 110] width 10 height 17
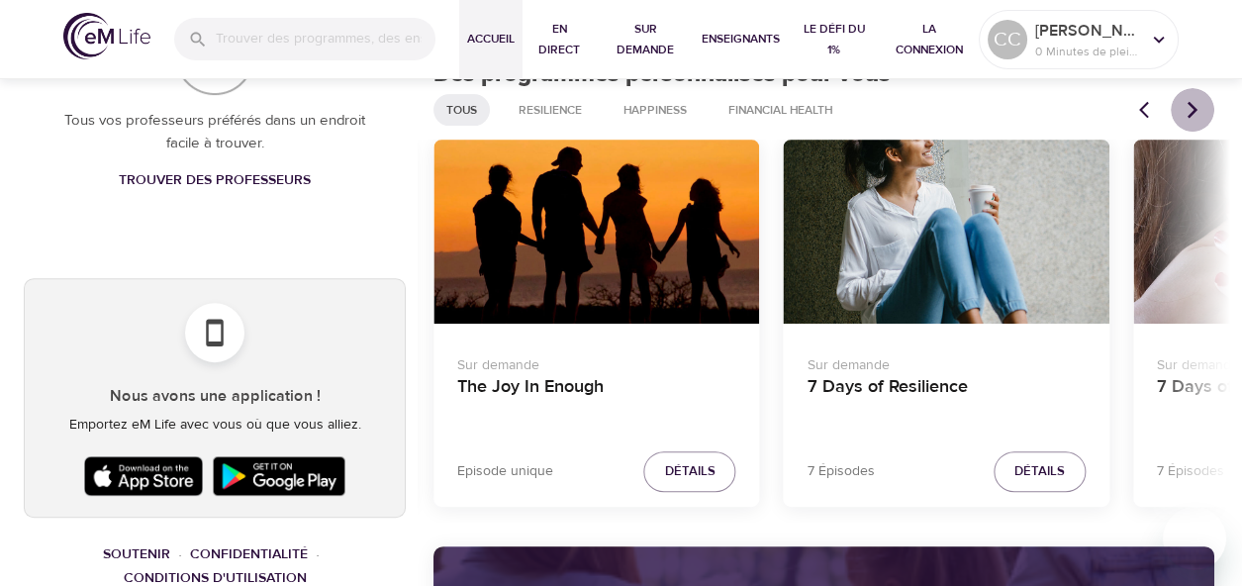
click at [1191, 119] on icon "Articles précédents" at bounding box center [1192, 110] width 10 height 17
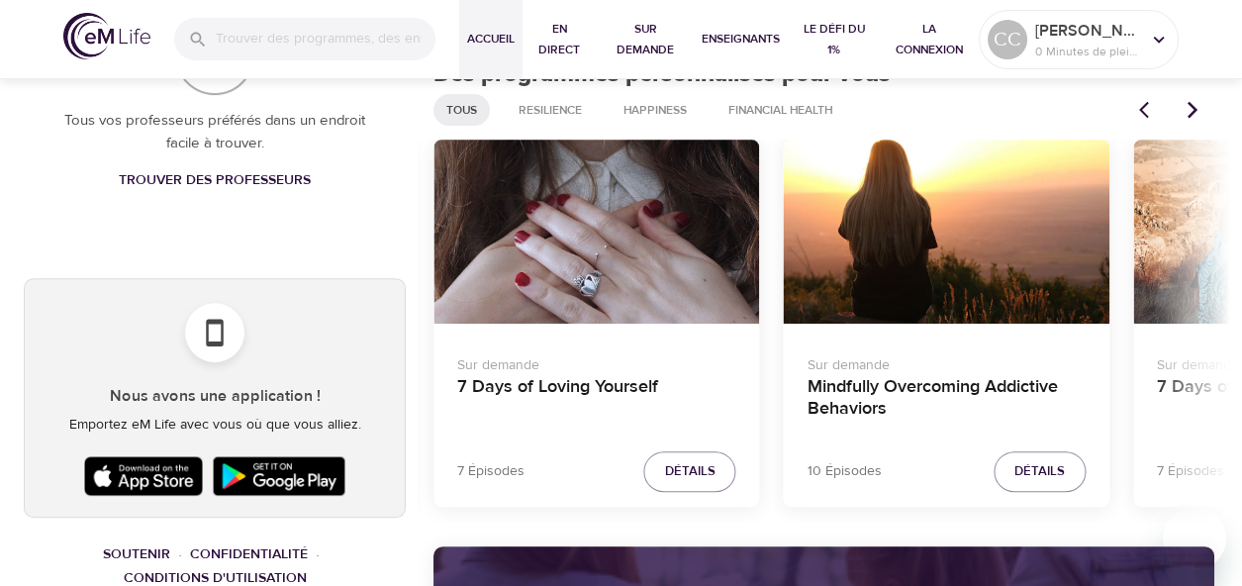
click at [1191, 119] on icon "Articles précédents" at bounding box center [1192, 110] width 10 height 17
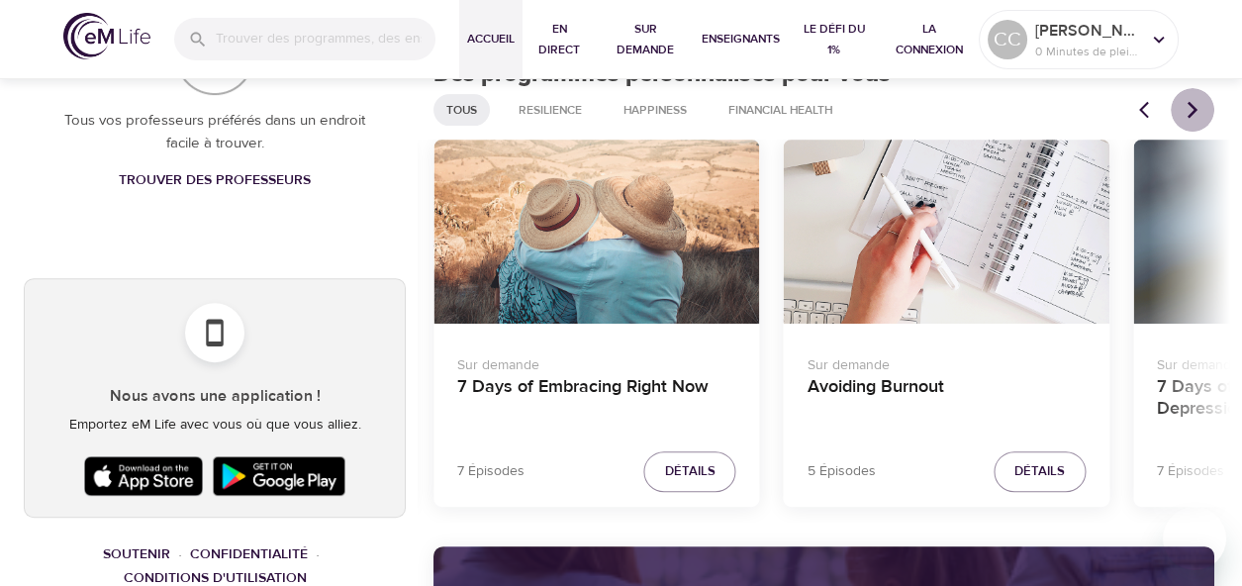
click at [1191, 119] on icon "Articles précédents" at bounding box center [1192, 110] width 10 height 17
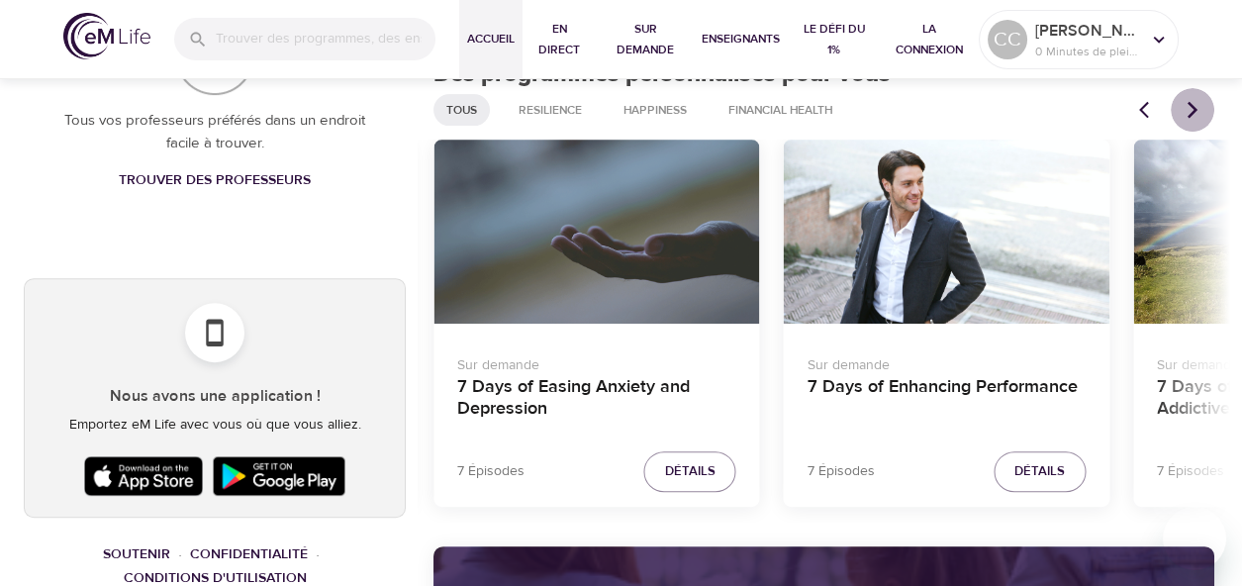
click at [1191, 119] on icon "Articles précédents" at bounding box center [1192, 110] width 10 height 17
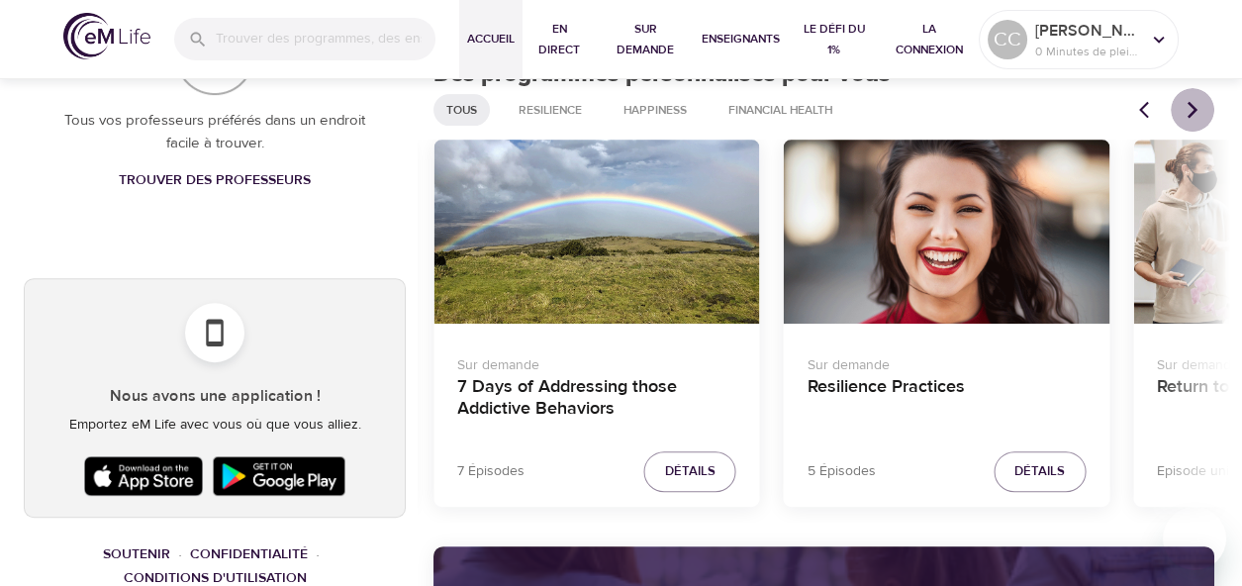
click at [1191, 119] on icon "Articles précédents" at bounding box center [1192, 110] width 10 height 17
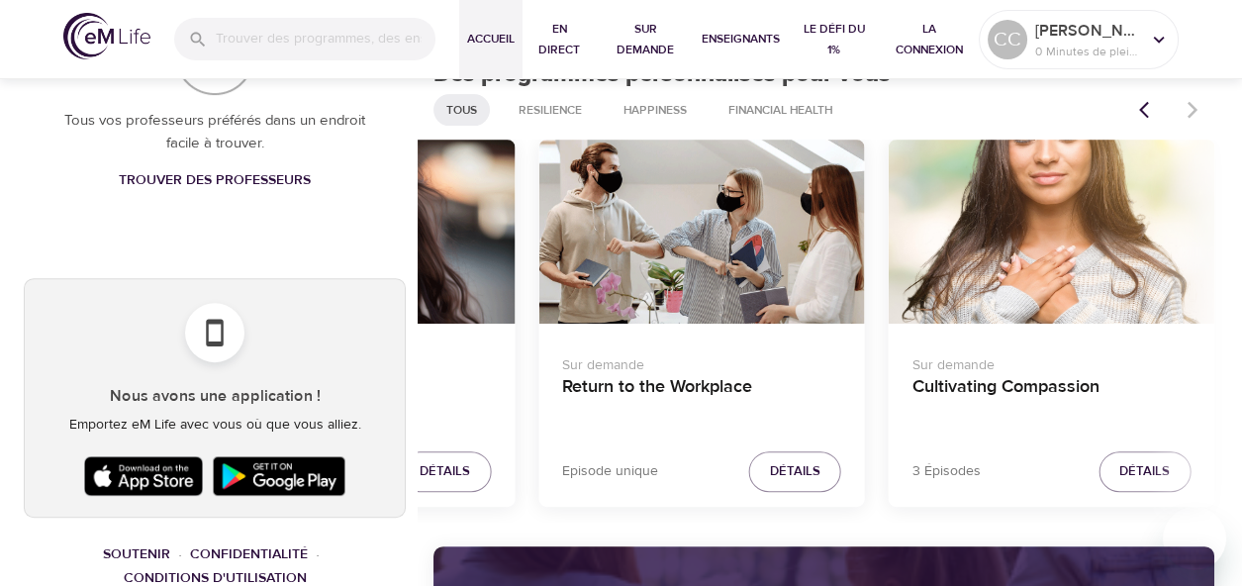
click at [1191, 121] on div at bounding box center [1170, 110] width 87 height 44
click at [555, 119] on span "Resilience" at bounding box center [550, 110] width 87 height 17
click at [463, 119] on span "Tous" at bounding box center [461, 110] width 54 height 17
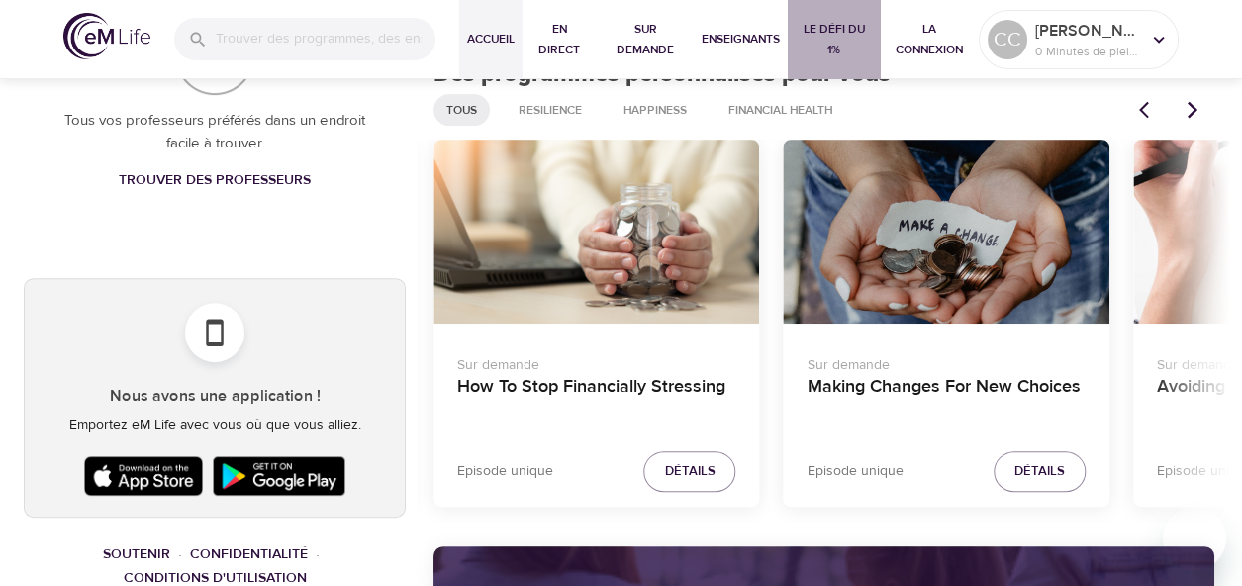
click at [846, 31] on span "Le défi du 1%" at bounding box center [834, 40] width 76 height 42
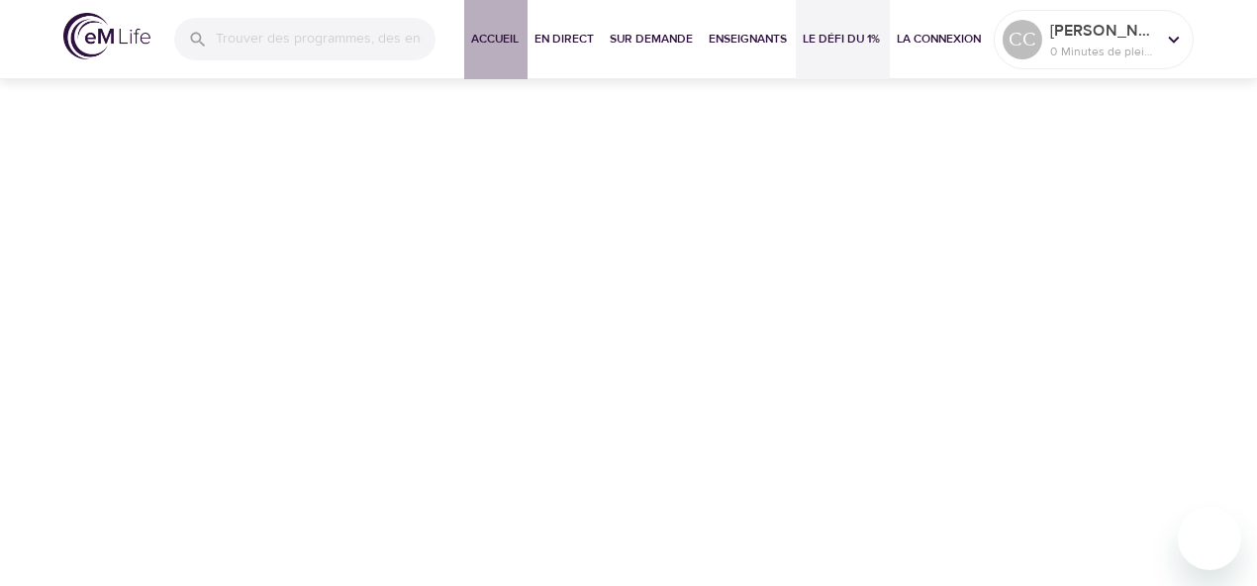
click at [492, 37] on span "Accueil" at bounding box center [495, 39] width 47 height 21
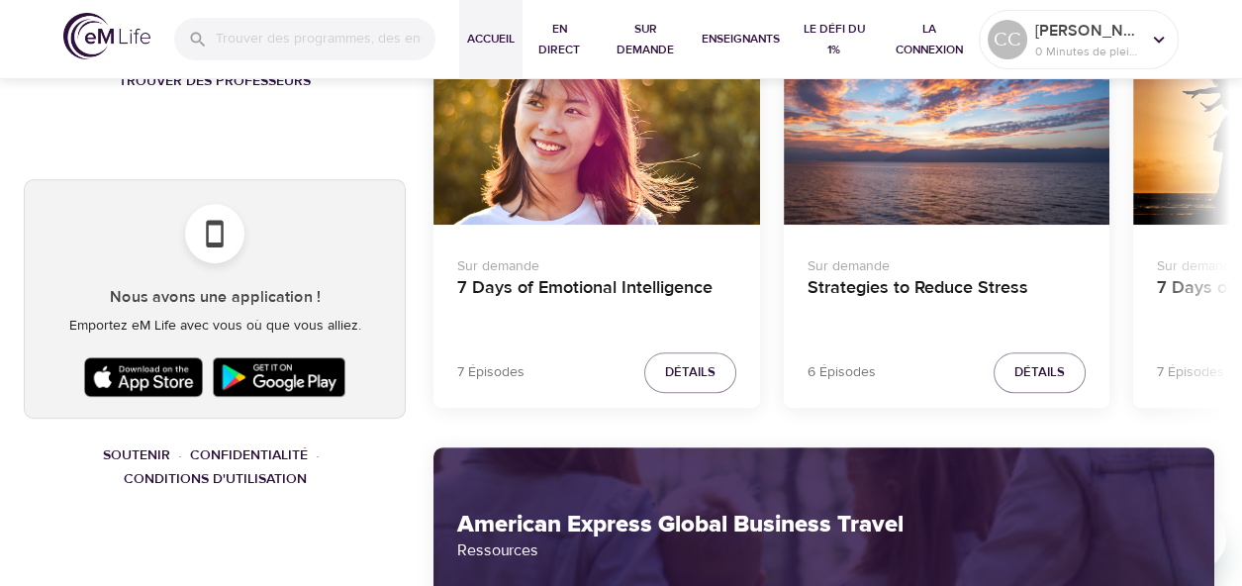
scroll to position [1029, 0]
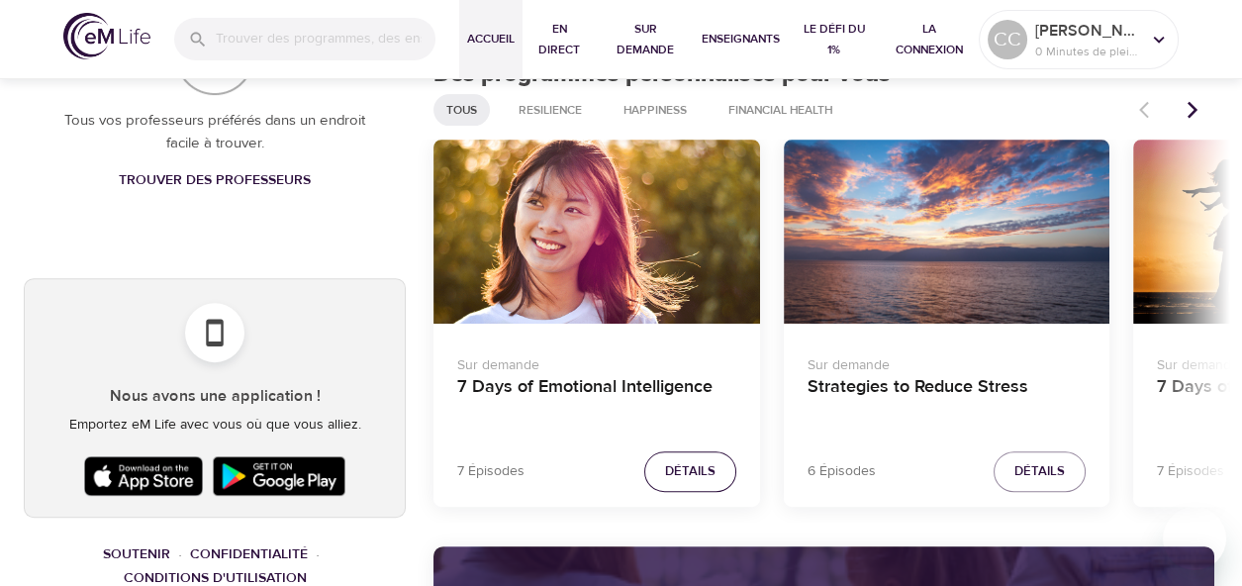
click at [691, 477] on span "Détails" at bounding box center [690, 471] width 50 height 23
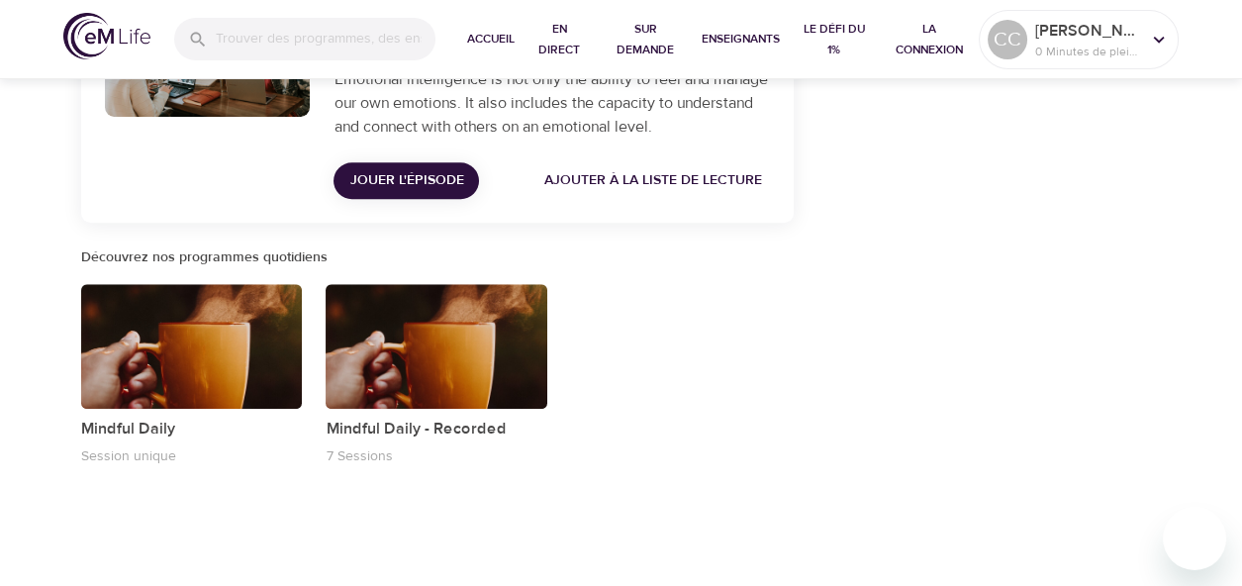
scroll to position [2357, 0]
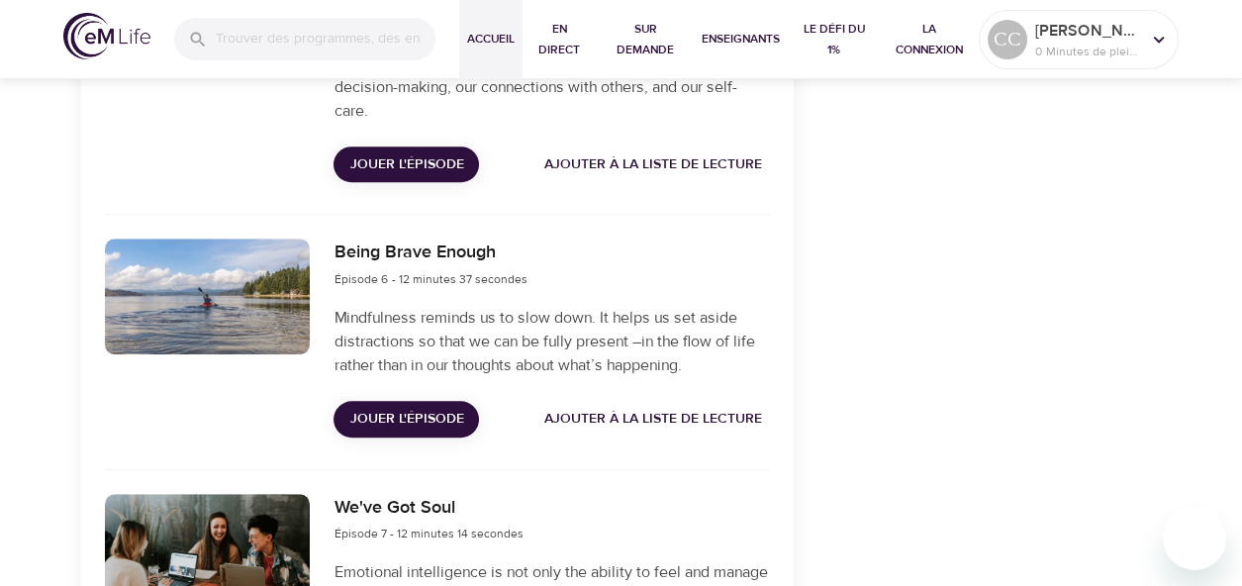
click at [477, 37] on span "Accueil" at bounding box center [490, 39] width 47 height 21
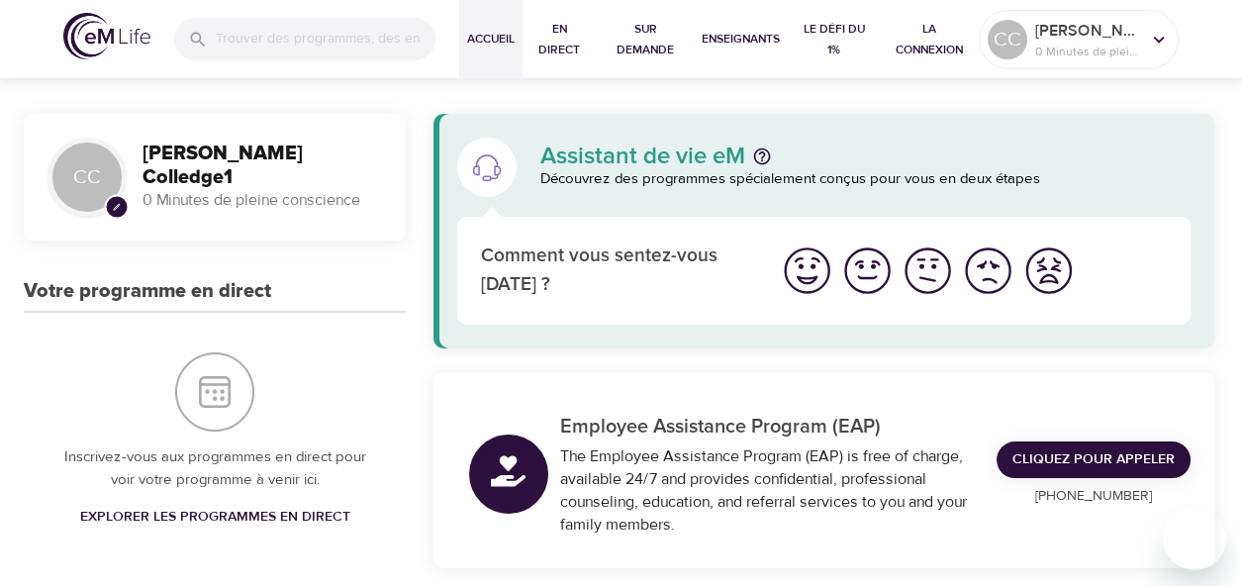
drag, startPoint x: 965, startPoint y: 3, endPoint x: 1175, endPoint y: 172, distance: 270.3
click at [1175, 172] on p "Découvrez des programmes spécialement conçus pour vous en deux étapes" at bounding box center [865, 179] width 650 height 23
